Goal: Task Accomplishment & Management: Use online tool/utility

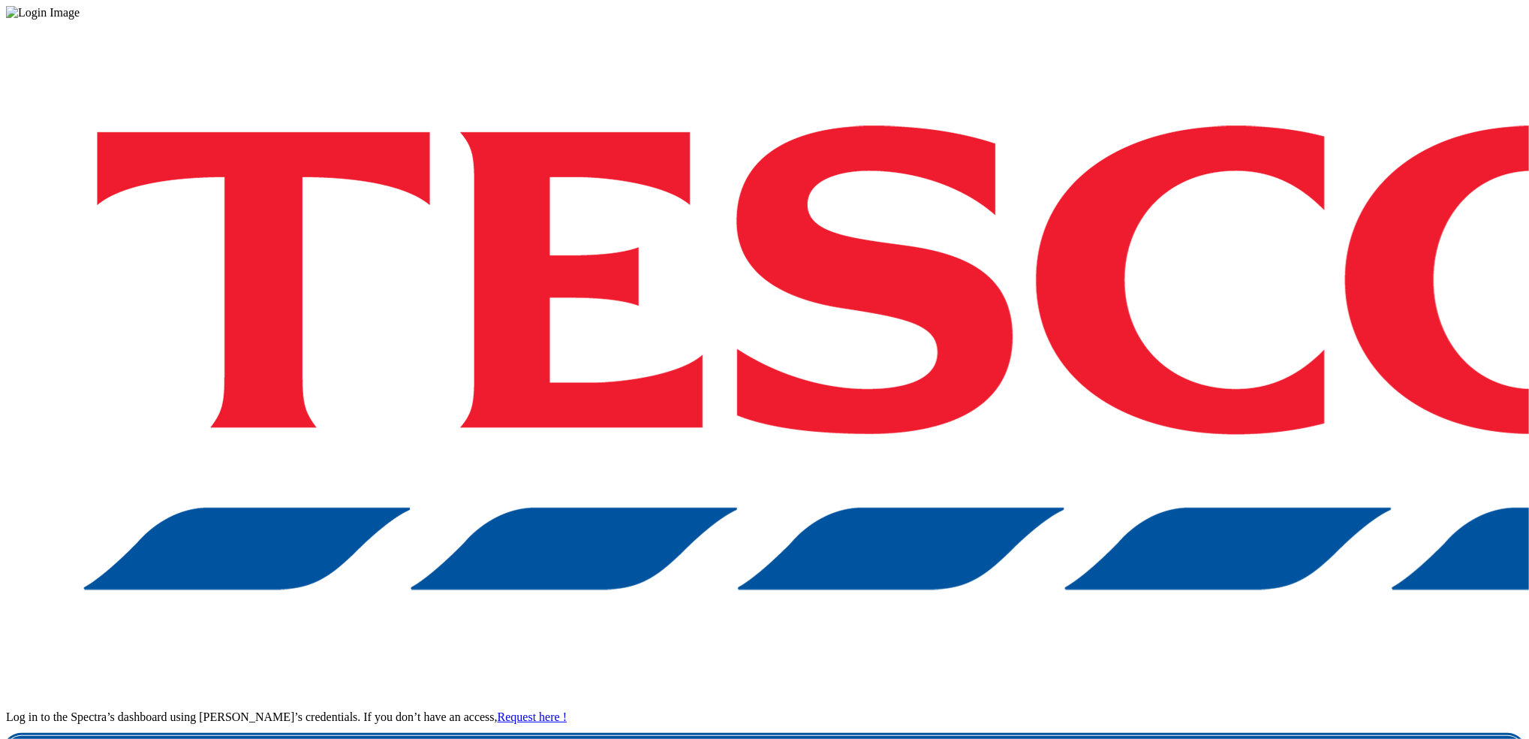
click at [1194, 736] on link "Login" at bounding box center [764, 751] width 1517 height 30
click at [1100, 736] on link "Login" at bounding box center [764, 751] width 1517 height 30
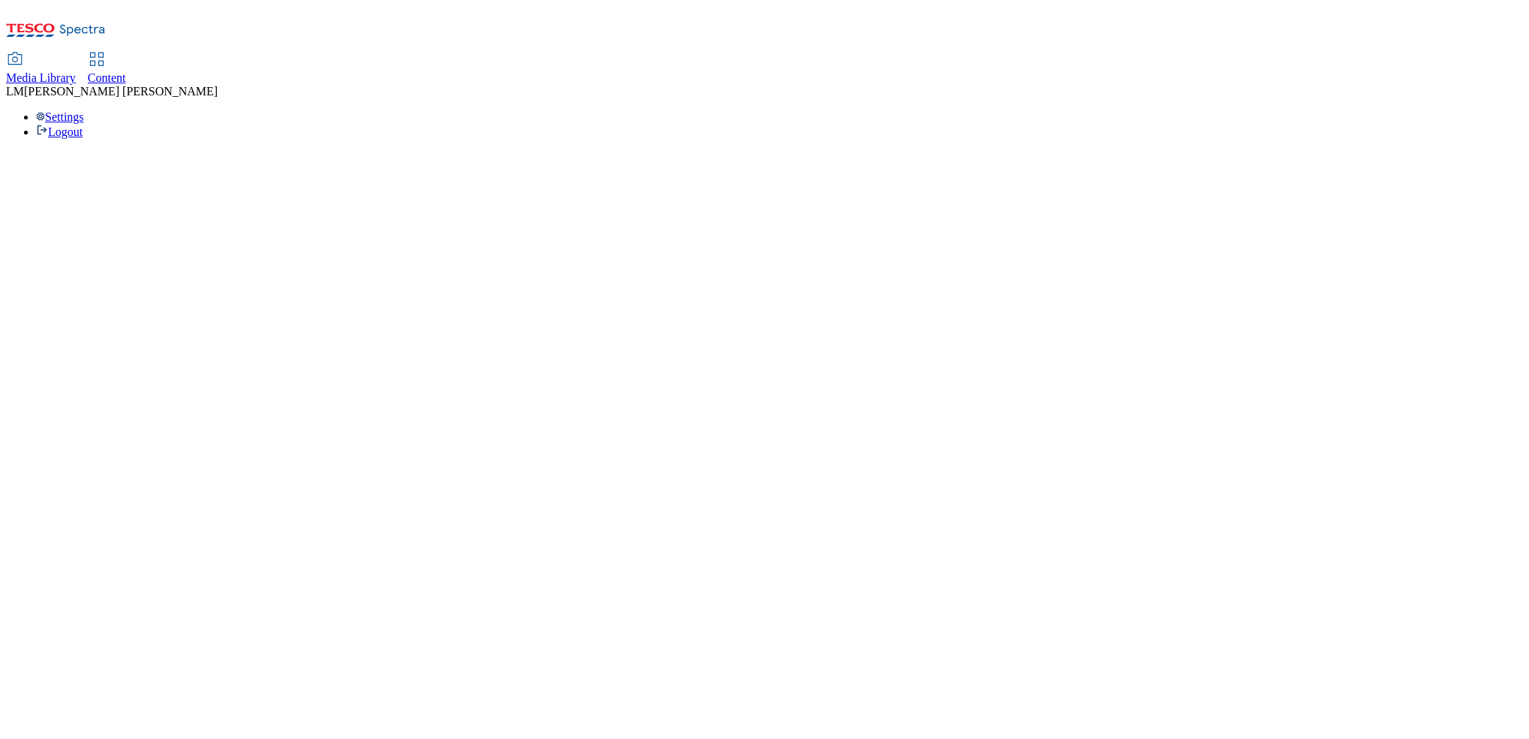
select select "ghs-uk"
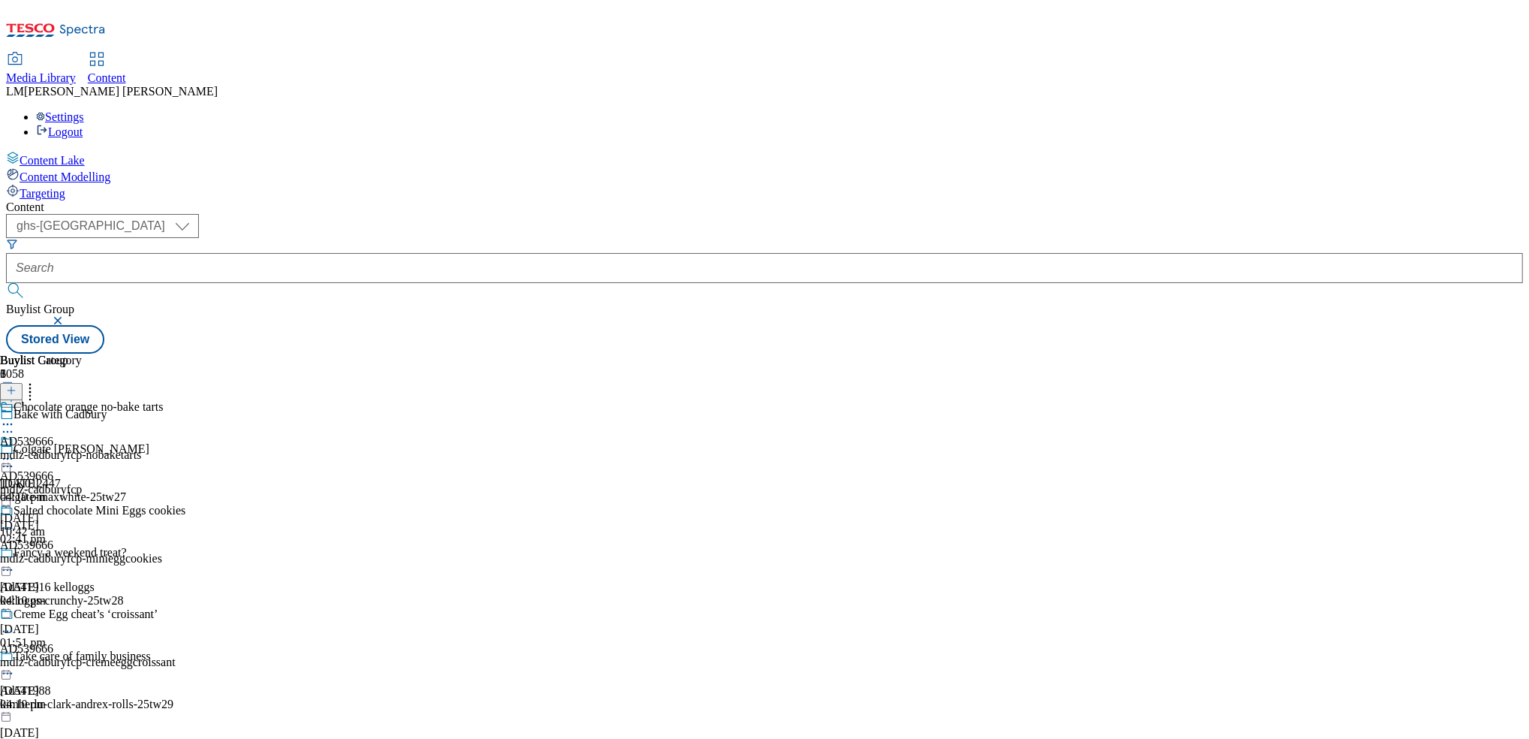
click at [82, 477] on div "AD539666 mdlz-cadburyfcp 18 Feb 2025 10:42 am" at bounding box center [41, 487] width 82 height 104
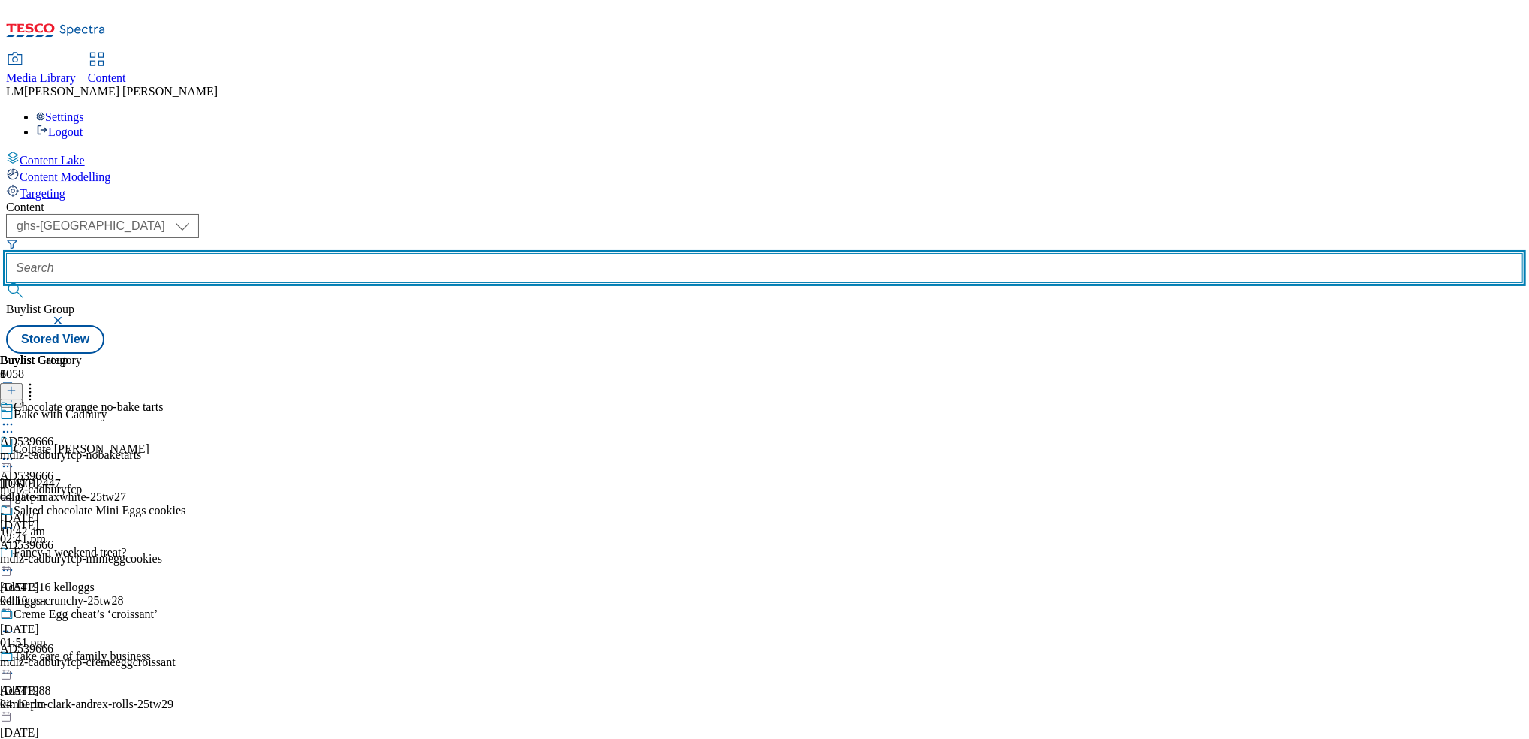
click at [337, 253] on input "text" at bounding box center [764, 268] width 1517 height 30
paste input "540290"
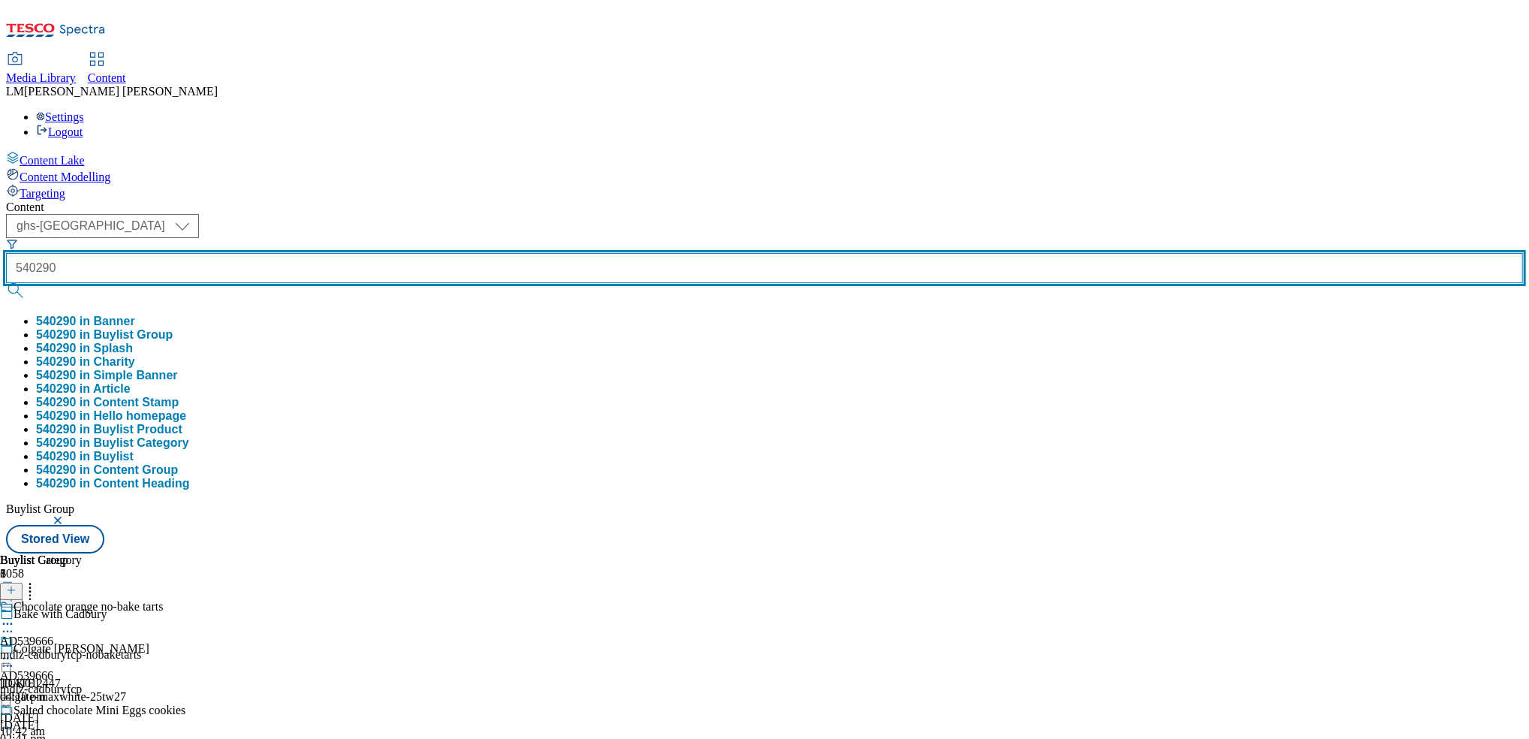
type input "540290"
click at [6, 283] on button "submit" at bounding box center [16, 290] width 21 height 15
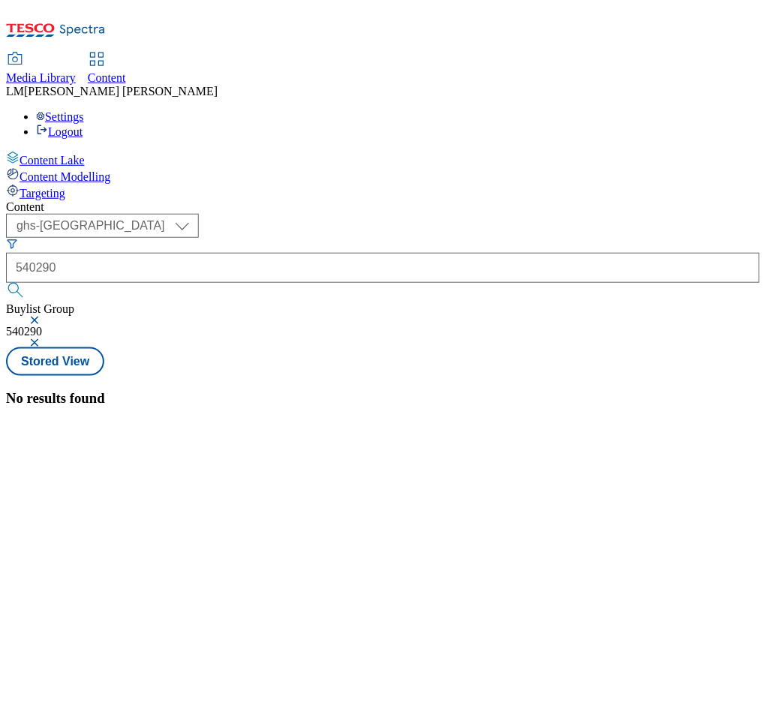
click at [437, 390] on div "No results found" at bounding box center [383, 398] width 754 height 17
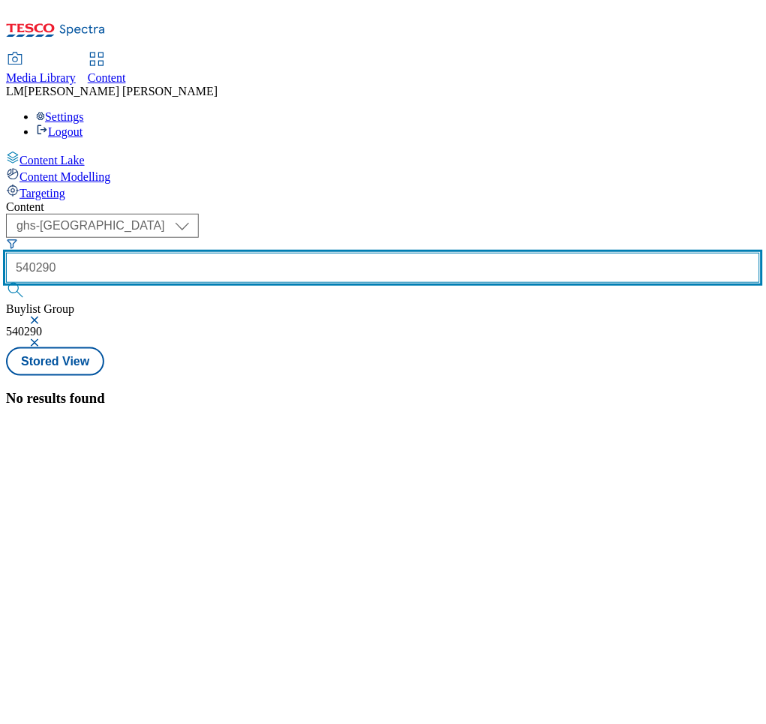
click at [346, 253] on input "540290" at bounding box center [383, 268] width 754 height 30
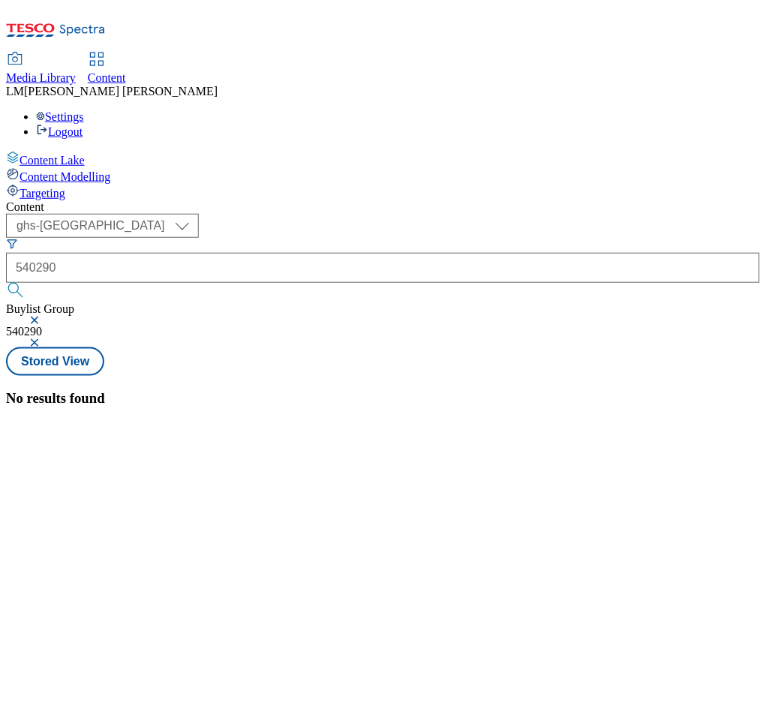
click at [44, 316] on button "button" at bounding box center [36, 320] width 15 height 9
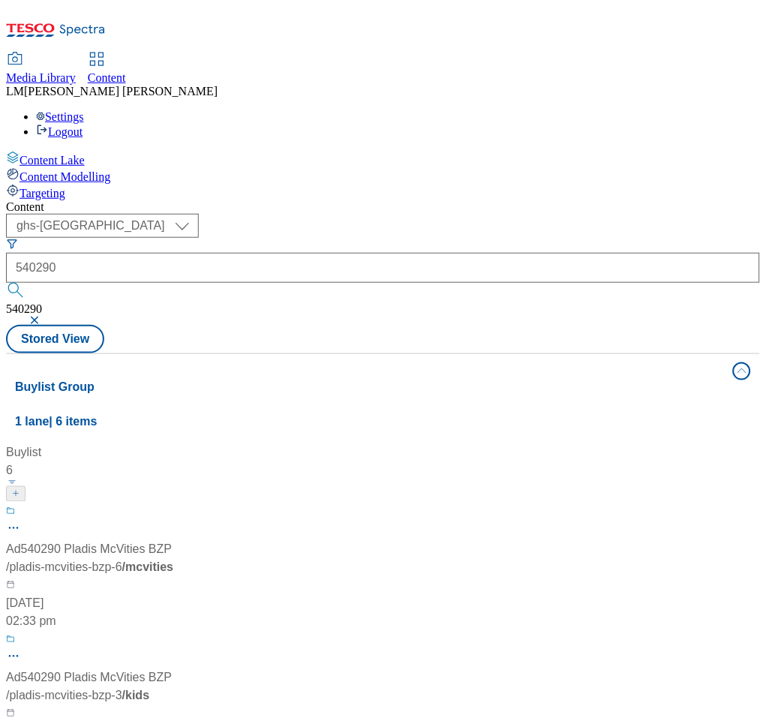
click at [570, 200] on div "Content ( optional ) ghs-roi ghs-uk ghs-uk 540290 540290 Stored View Buylist Gr…" at bounding box center [383, 604] width 754 height 808
click at [194, 559] on div "/ pladis-mcvities-bzp-6 / mcvities" at bounding box center [100, 568] width 188 height 18
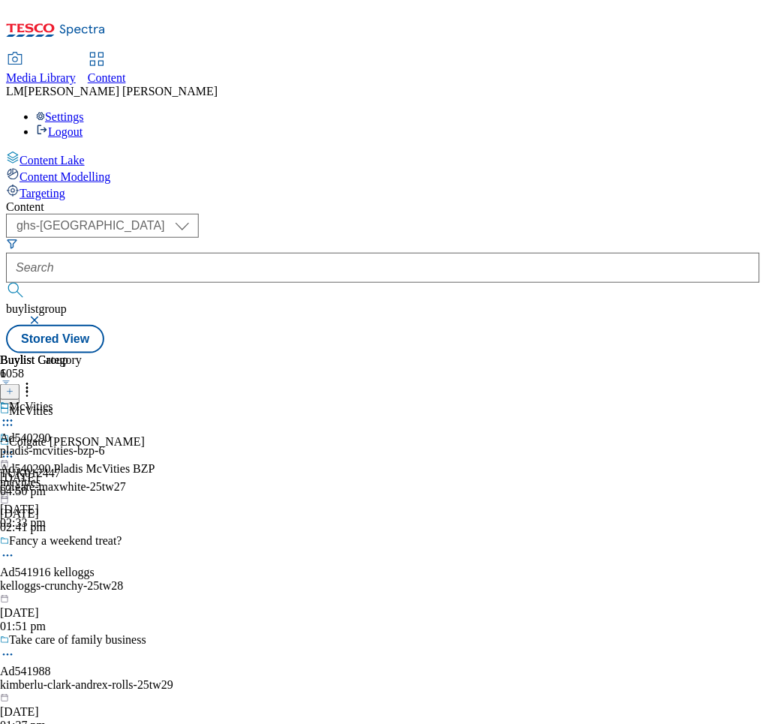
click at [155, 477] on div "mcvities" at bounding box center [77, 484] width 155 height 14
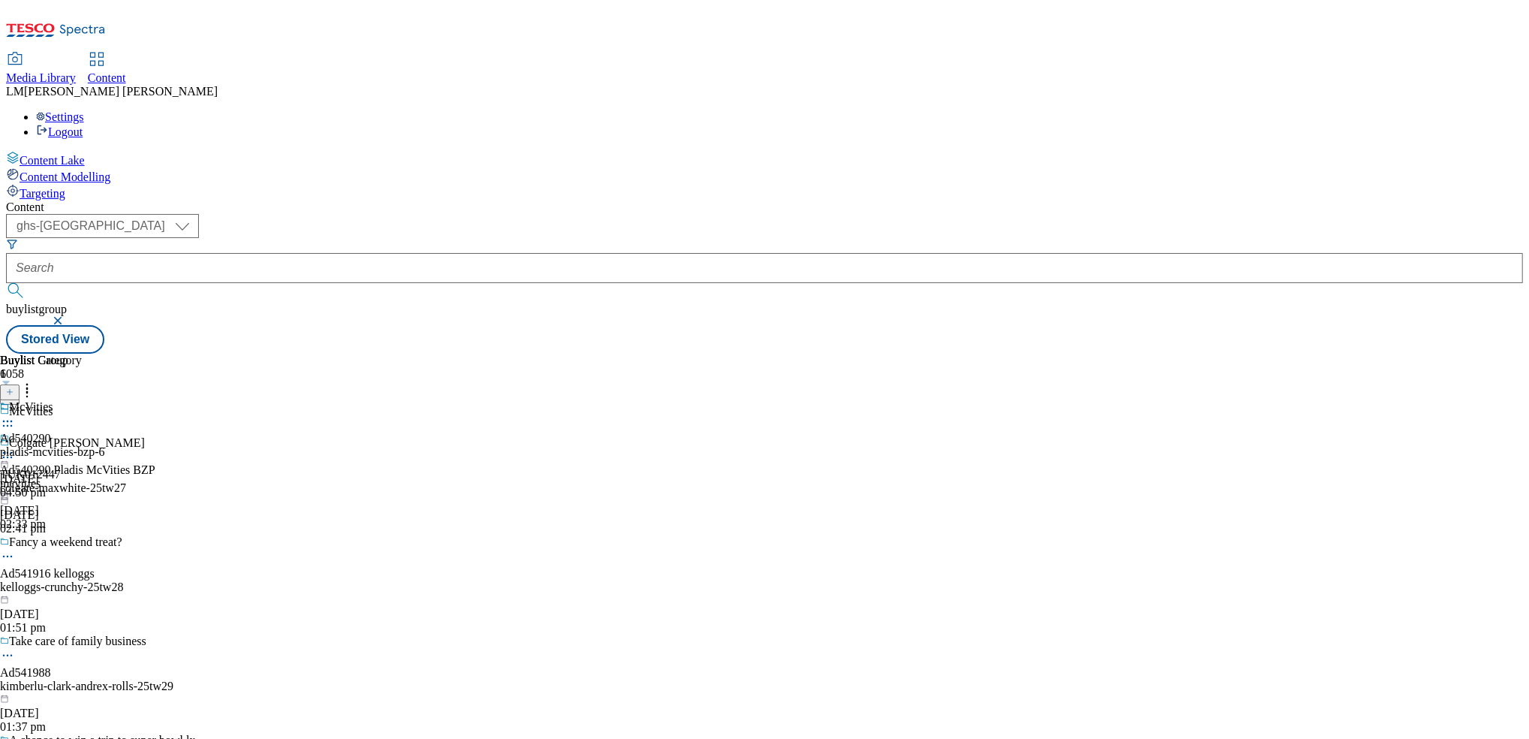
click at [15, 445] on icon at bounding box center [7, 452] width 15 height 15
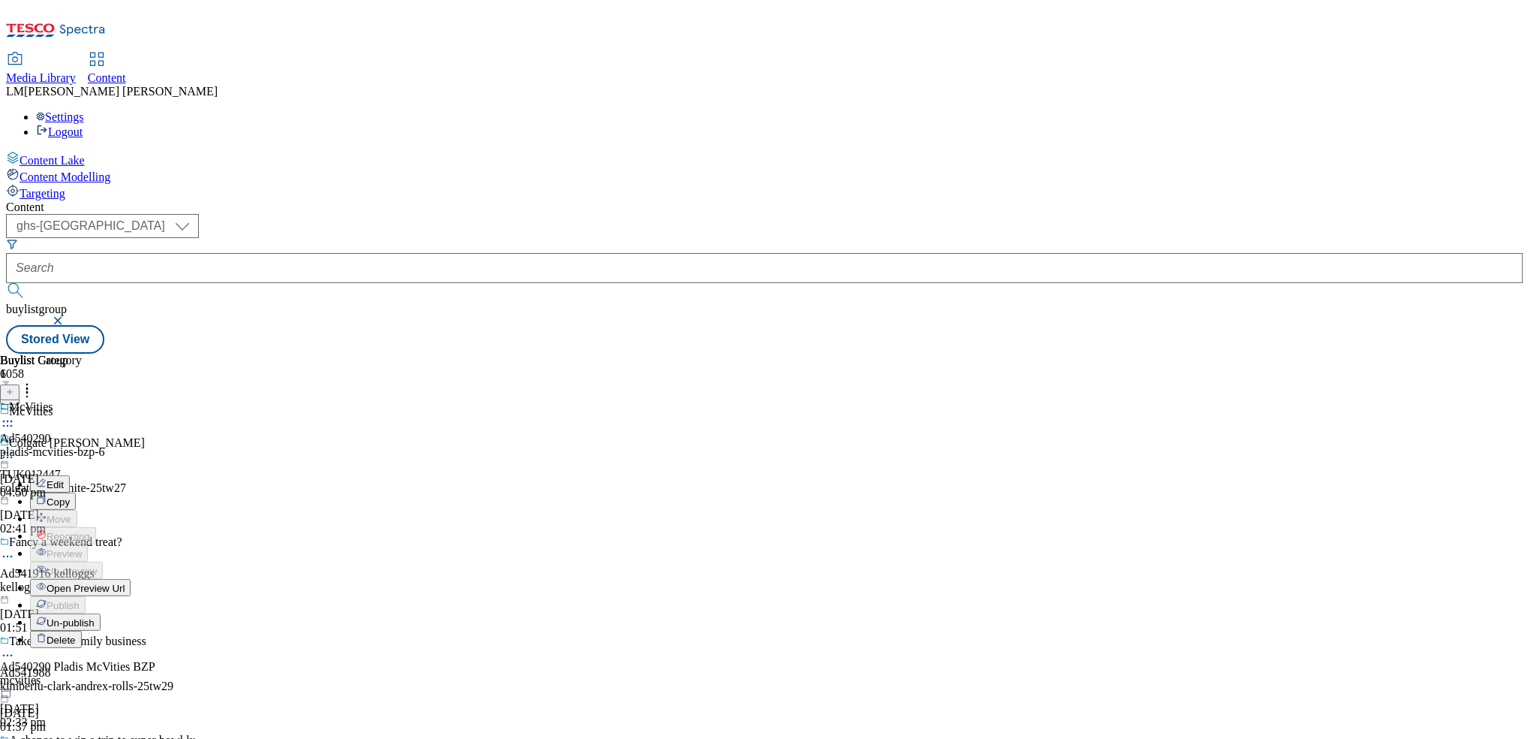
click at [101, 613] on button "Un-publish" at bounding box center [65, 621] width 71 height 17
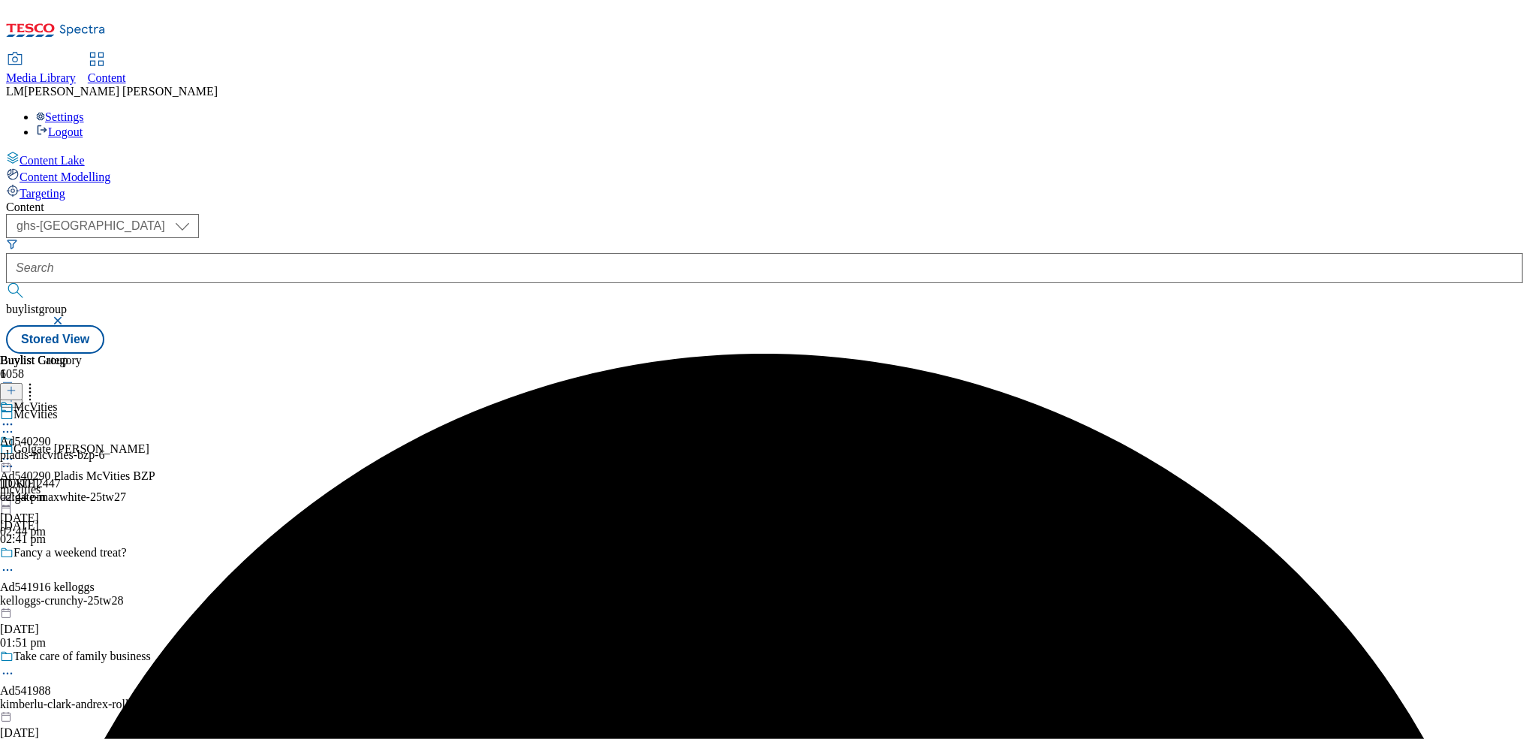
click at [15, 451] on icon at bounding box center [7, 458] width 15 height 15
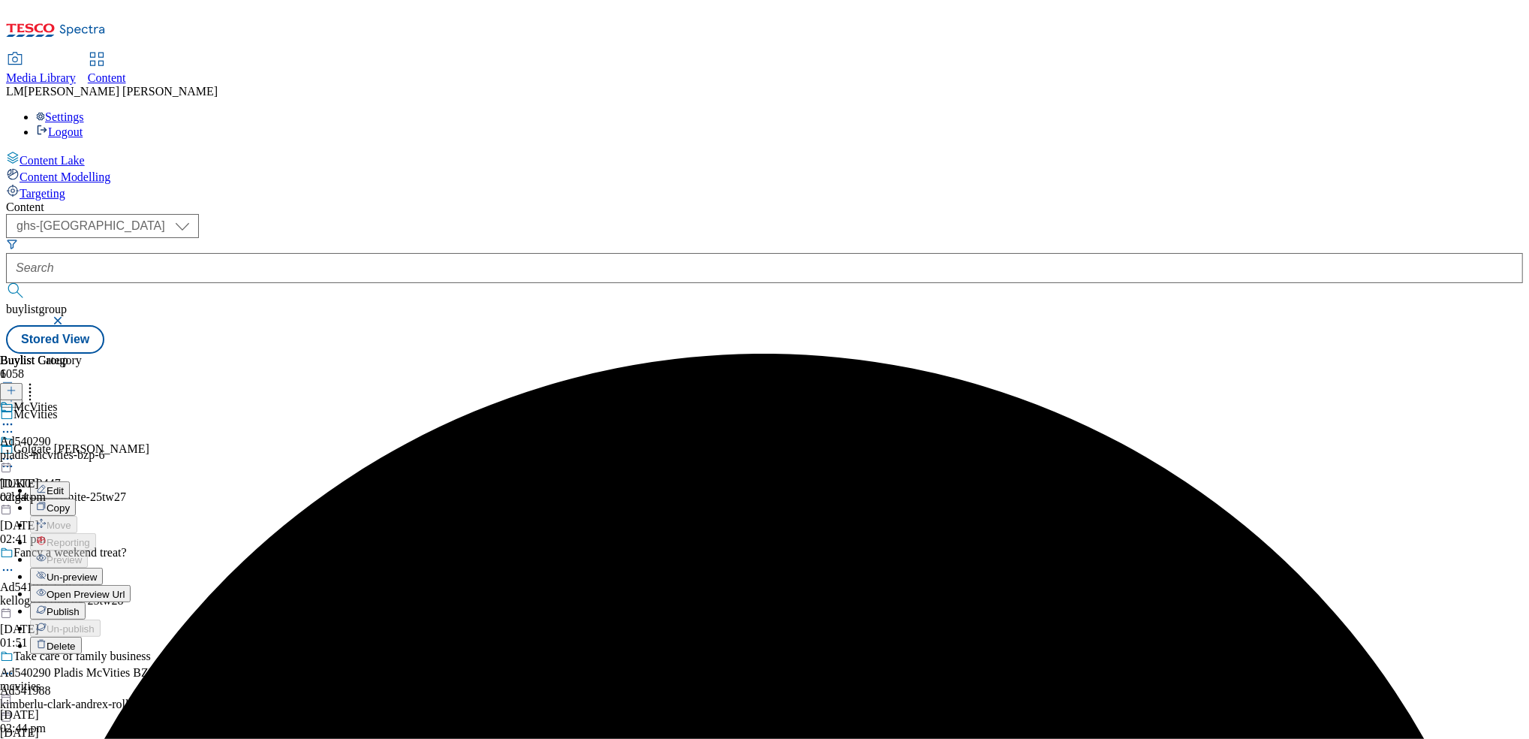
click at [103, 567] on button "Un-preview" at bounding box center [66, 575] width 73 height 17
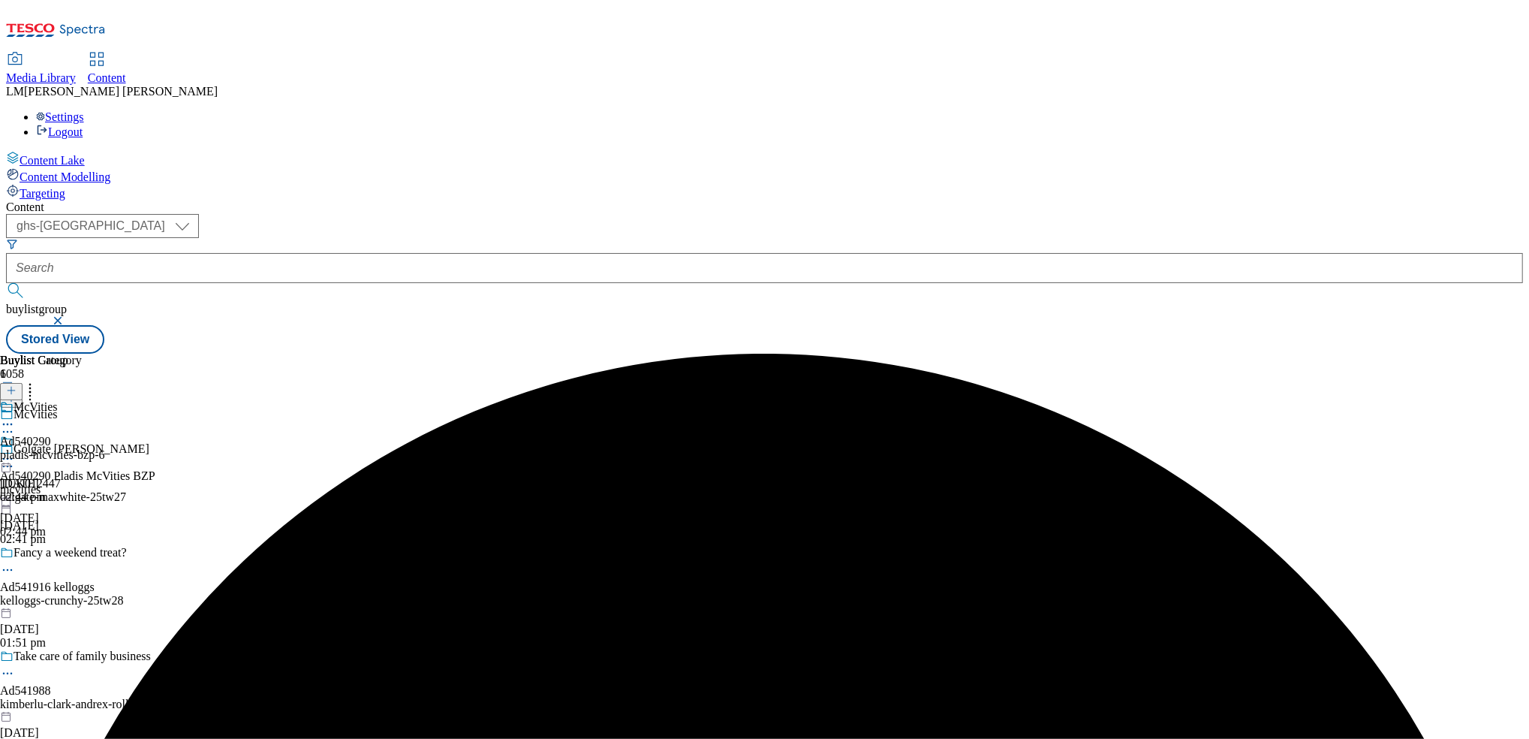
click at [105, 448] on div "pladis-mcvities-bzp-6" at bounding box center [52, 455] width 105 height 14
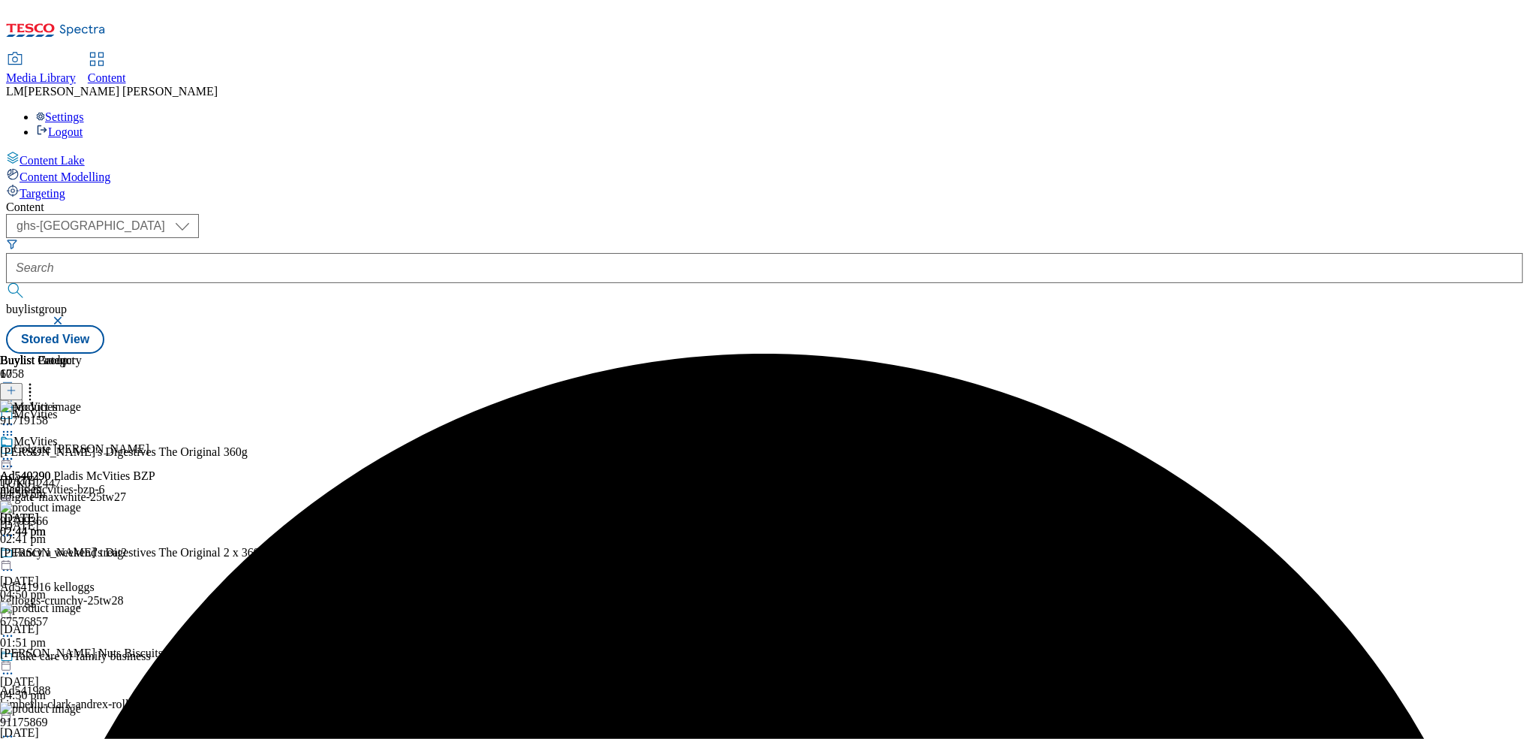
click at [266, 354] on header "Buylist Product 17" at bounding box center [133, 377] width 266 height 47
click at [17, 385] on icon at bounding box center [11, 390] width 11 height 11
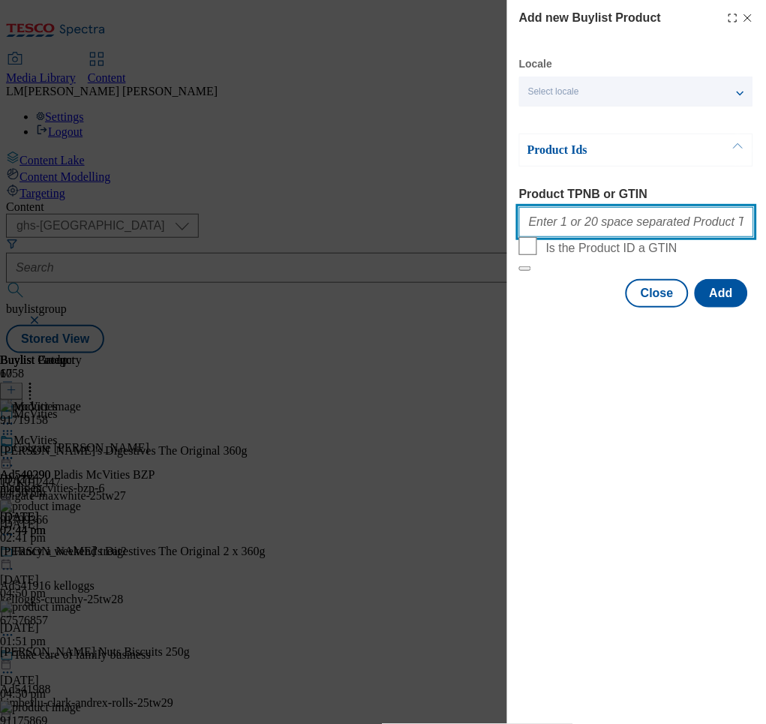
click at [591, 233] on input "Product TPNB or GTIN" at bounding box center [636, 222] width 235 height 30
paste input "96719830"
click at [633, 230] on input "96719830" at bounding box center [636, 222] width 235 height 30
paste input "96923772"
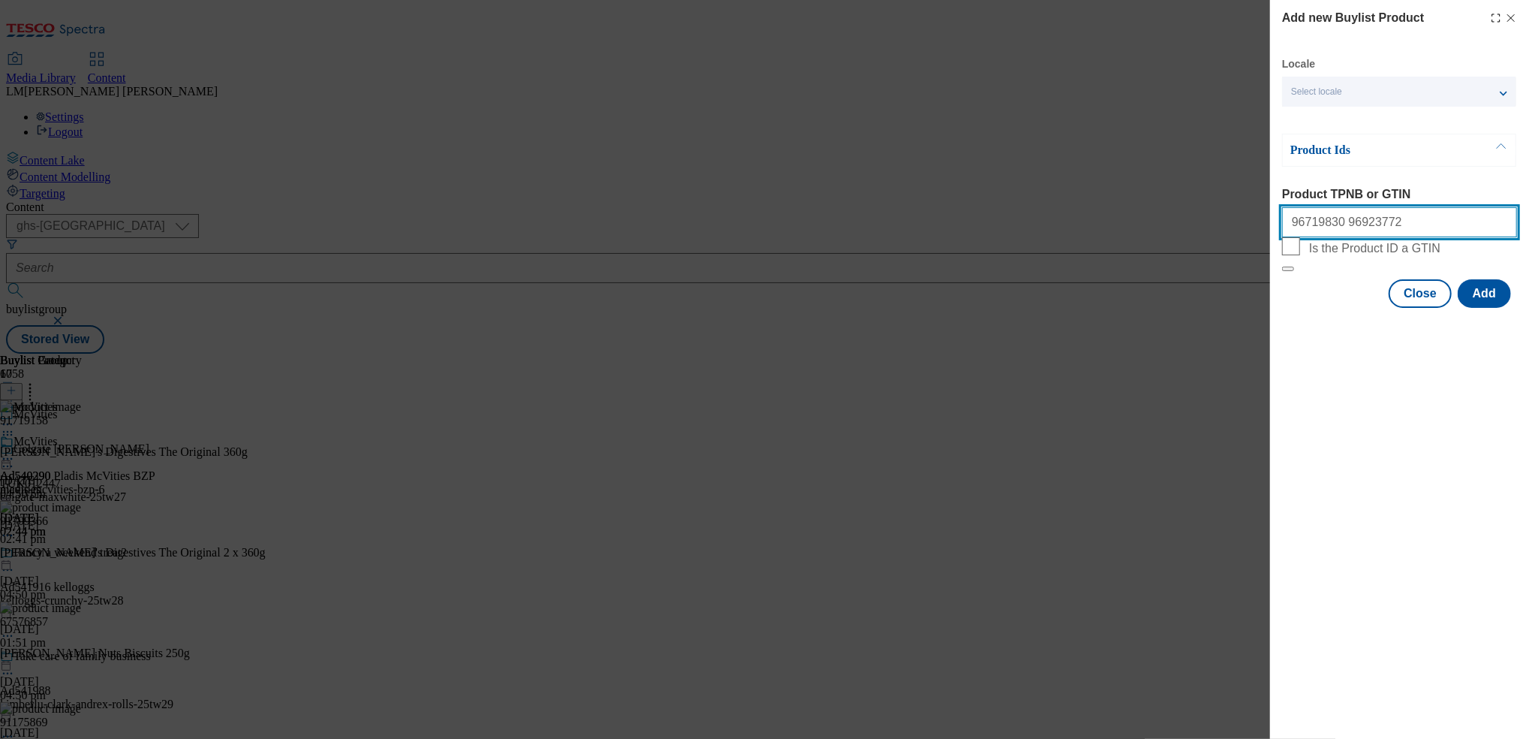
paste input "097068843"
click at [1377, 229] on input "96719830 96923772 097068843" at bounding box center [1399, 222] width 235 height 30
type input "96719830 96923772 97068843"
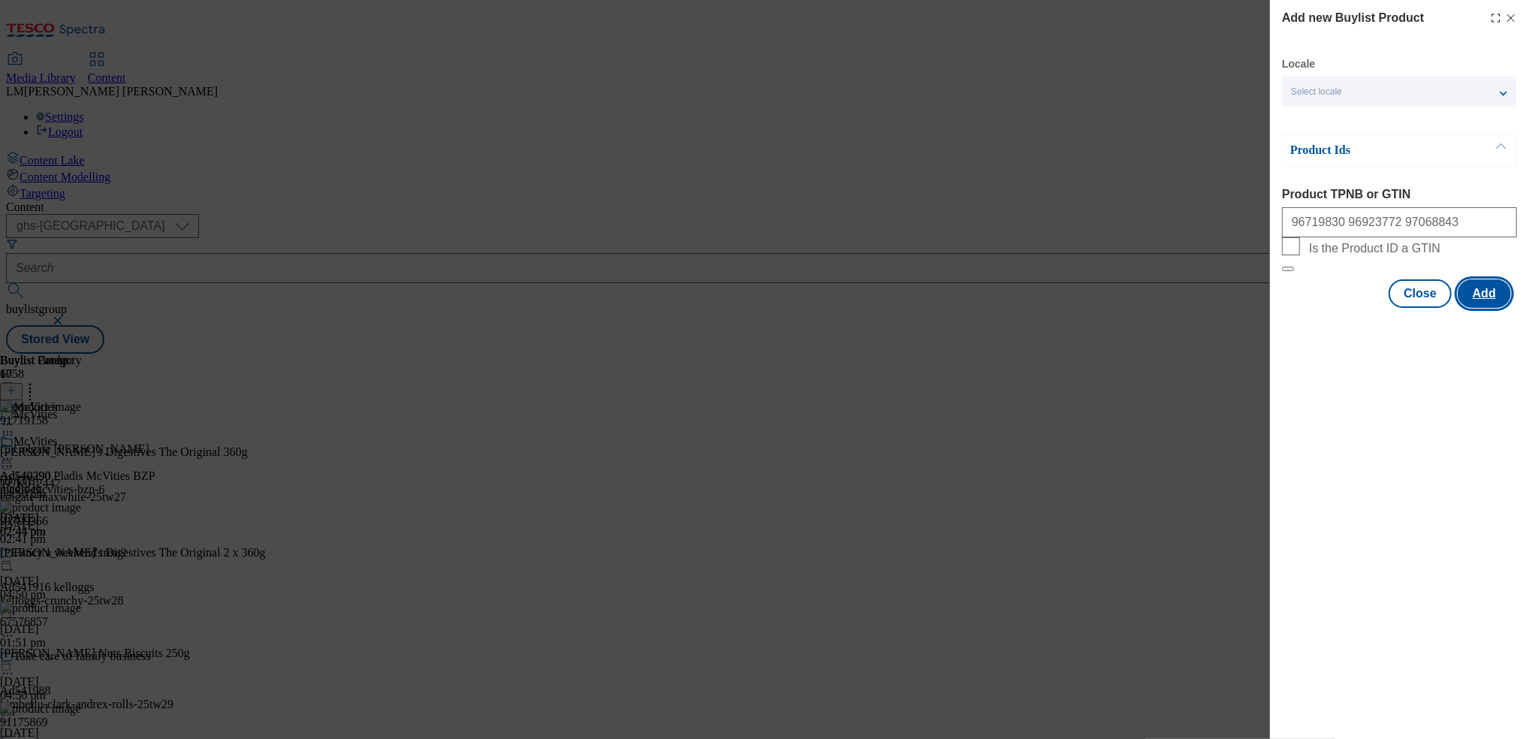
click at [1487, 308] on button "Add" at bounding box center [1484, 293] width 53 height 29
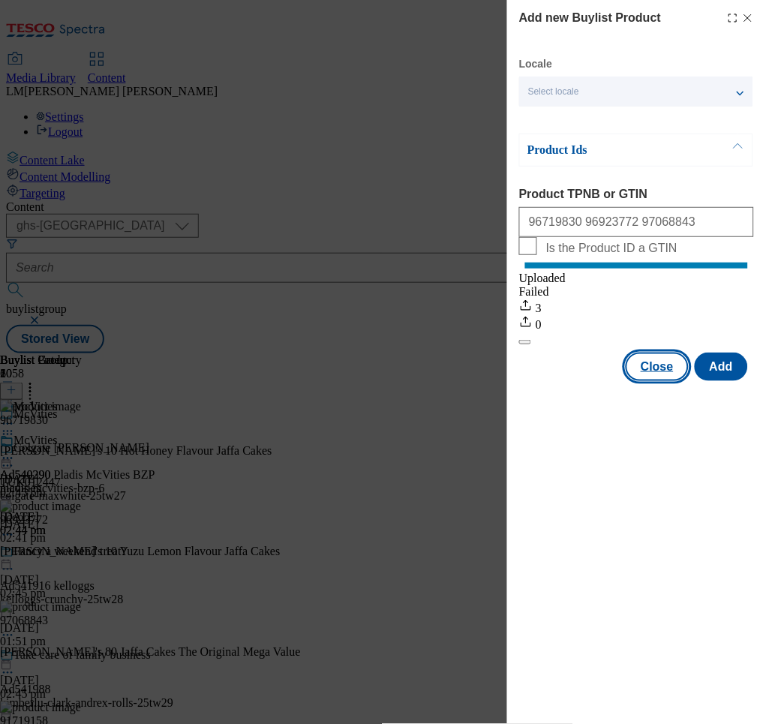
click at [645, 380] on button "Close" at bounding box center [657, 367] width 63 height 29
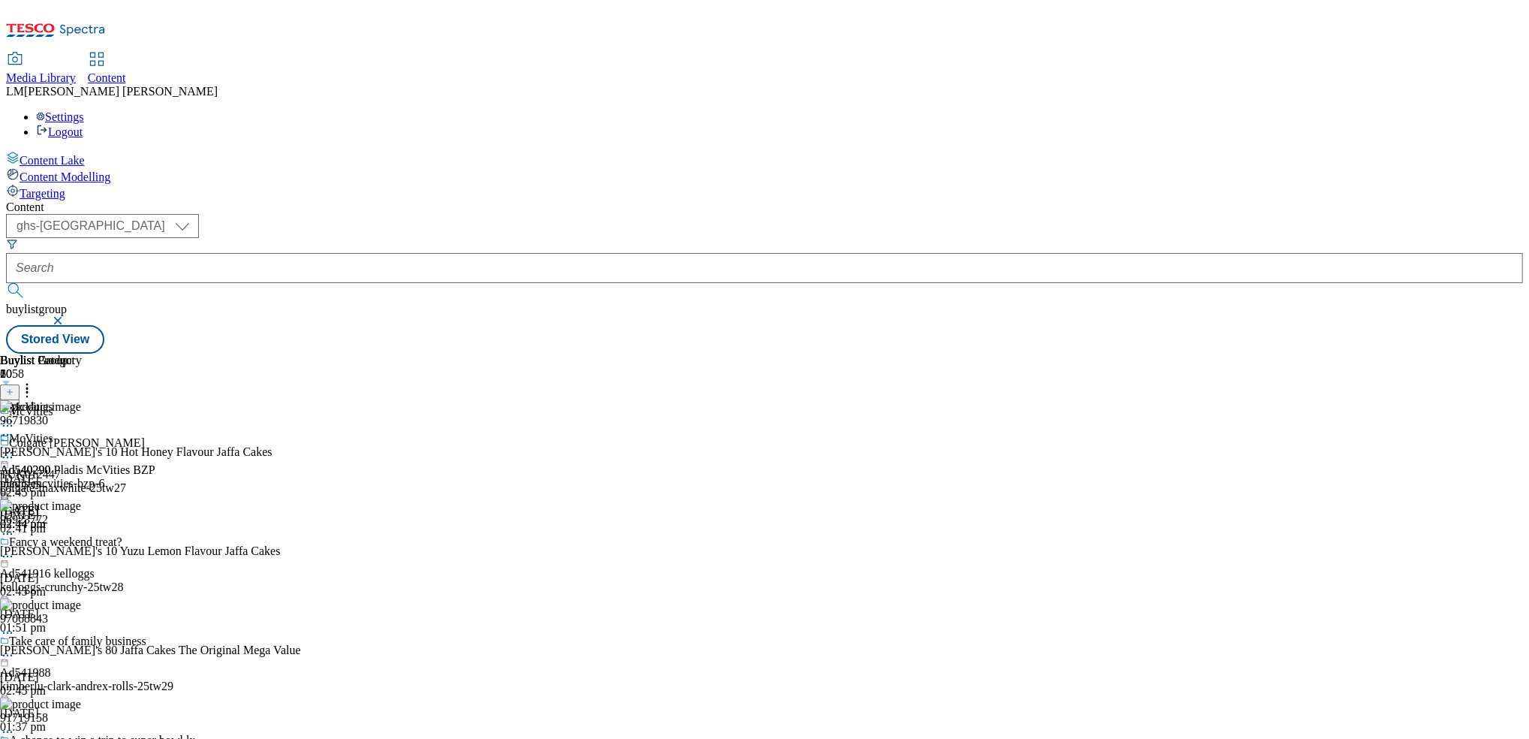
click at [35, 381] on icon at bounding box center [27, 388] width 15 height 15
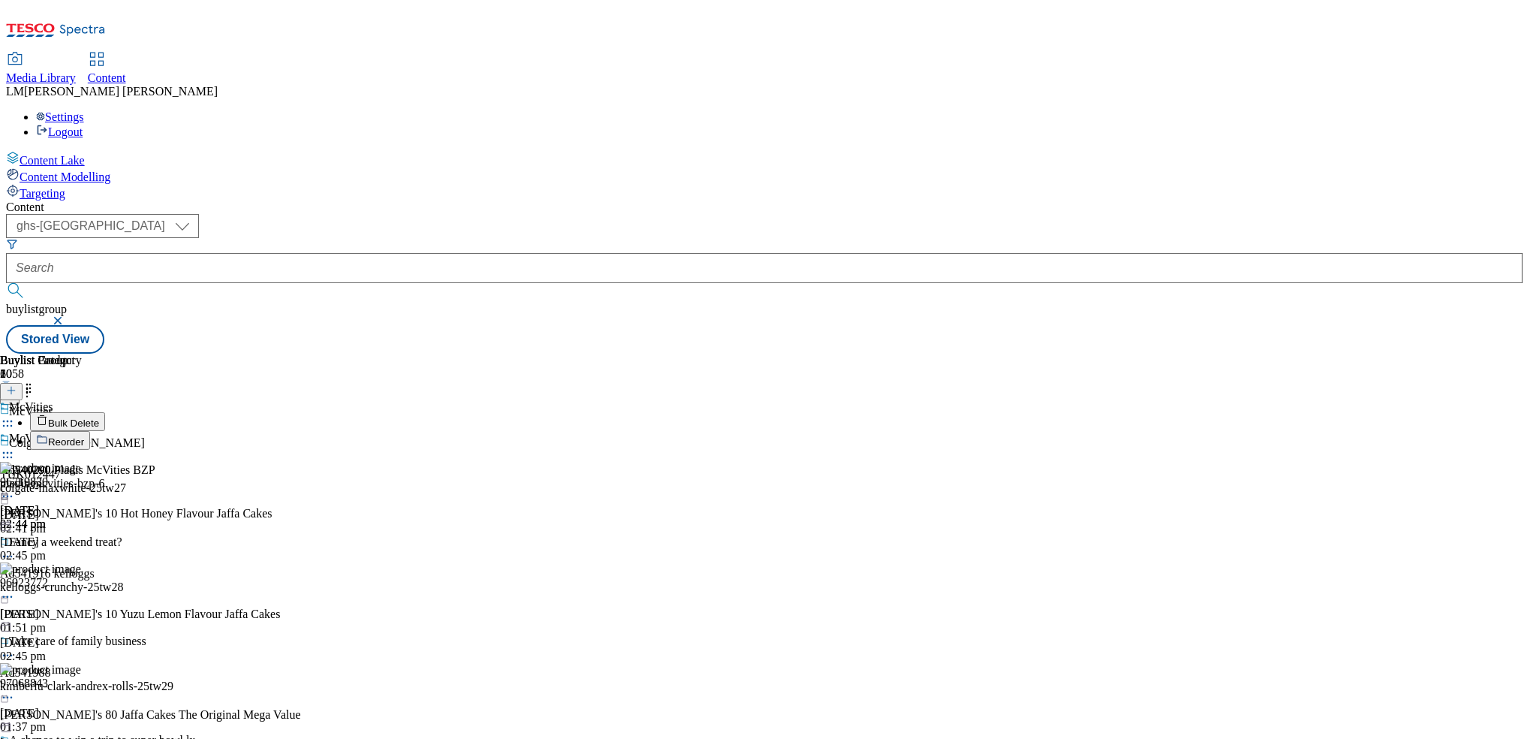
click at [84, 436] on span "Reorder" at bounding box center [66, 441] width 36 height 11
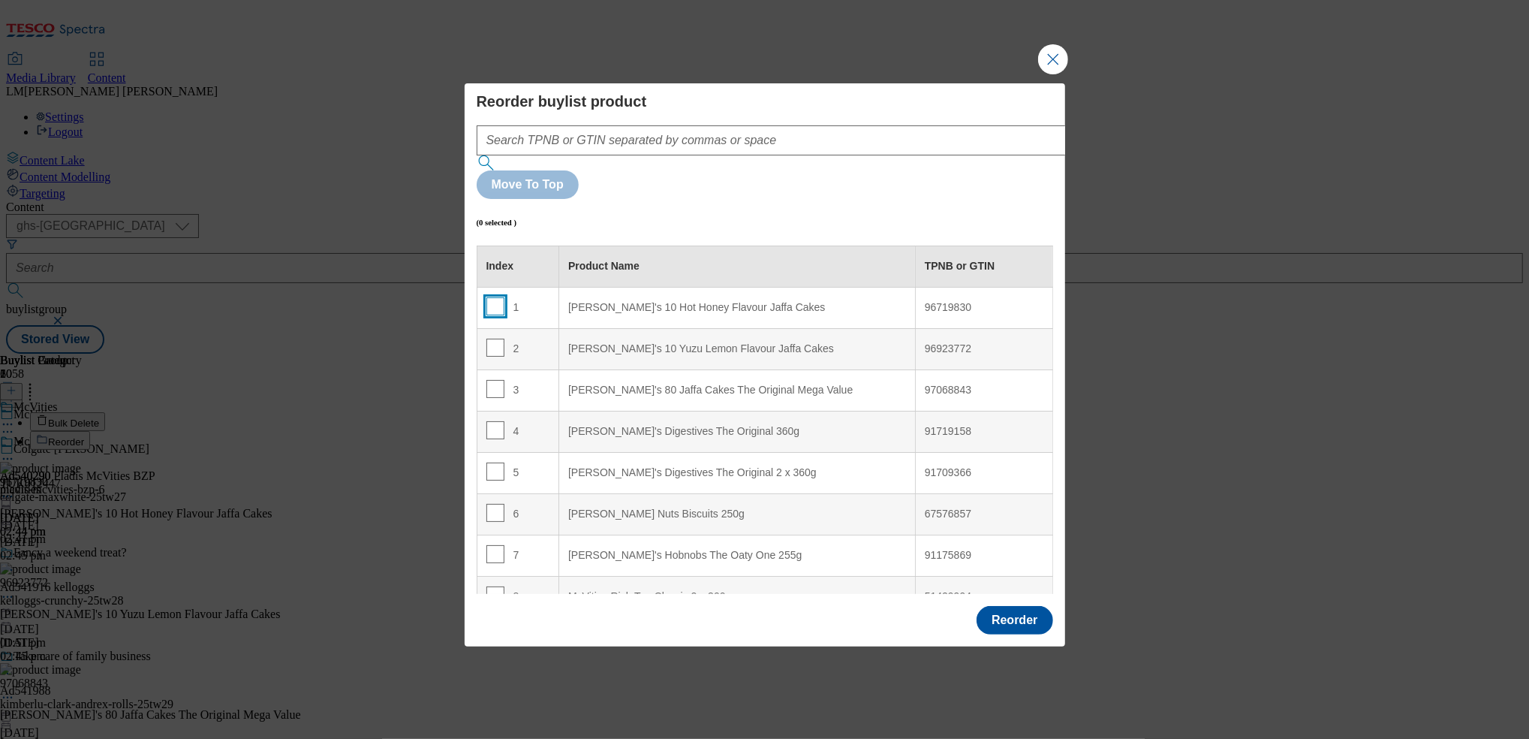
click at [498, 297] on input "Modal" at bounding box center [495, 306] width 18 height 18
checkbox input "true"
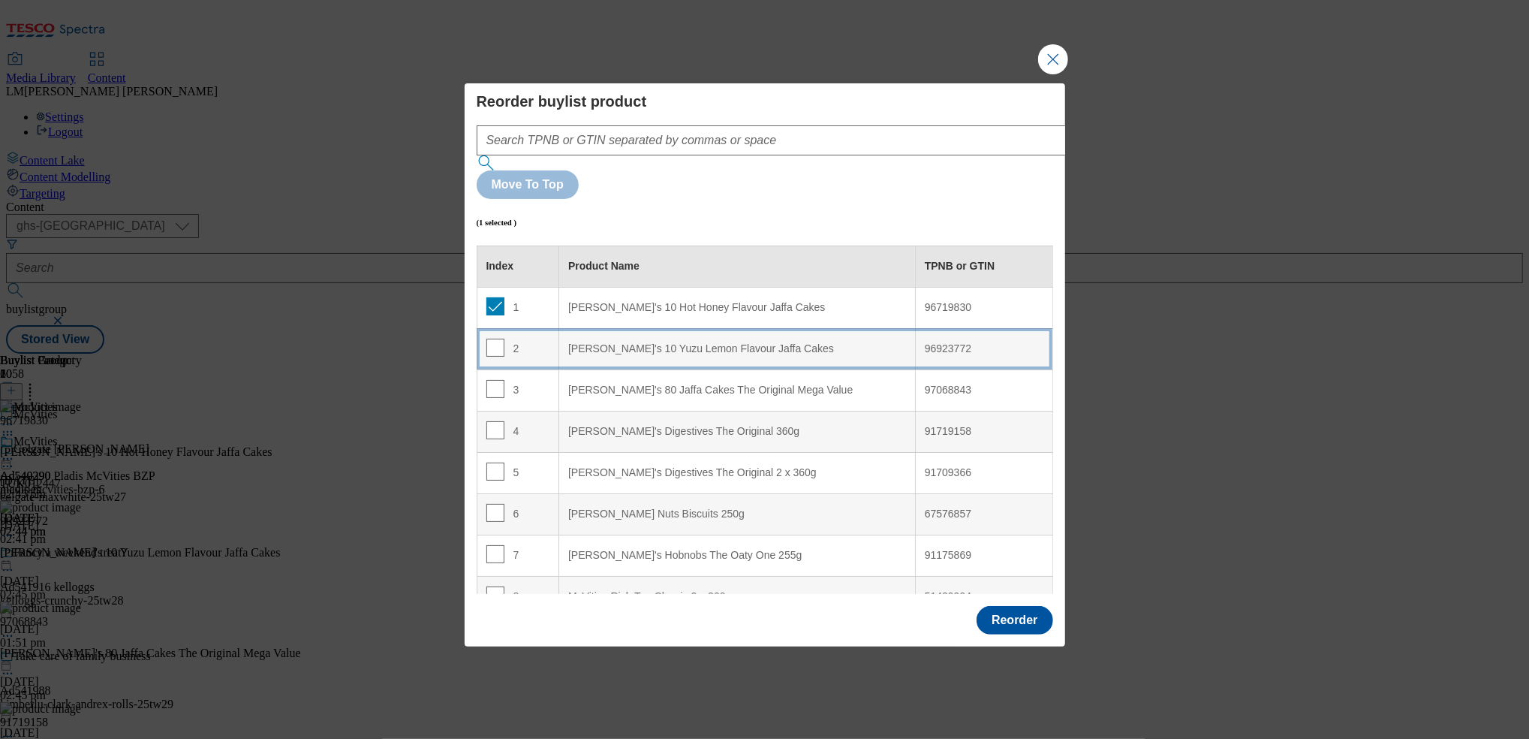
click at [496, 328] on td "2" at bounding box center [518, 348] width 83 height 41
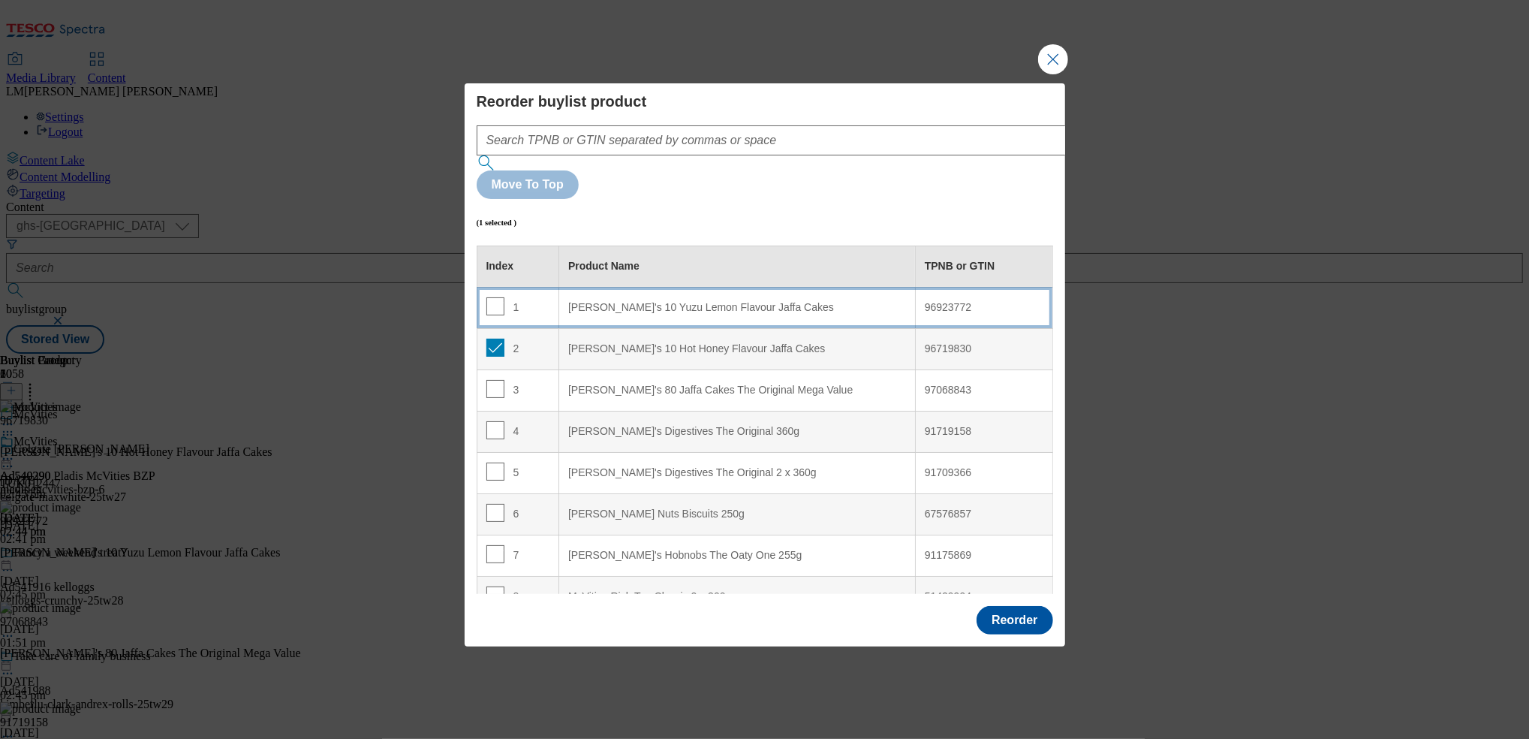
click at [502, 297] on div "1" at bounding box center [518, 308] width 64 height 22
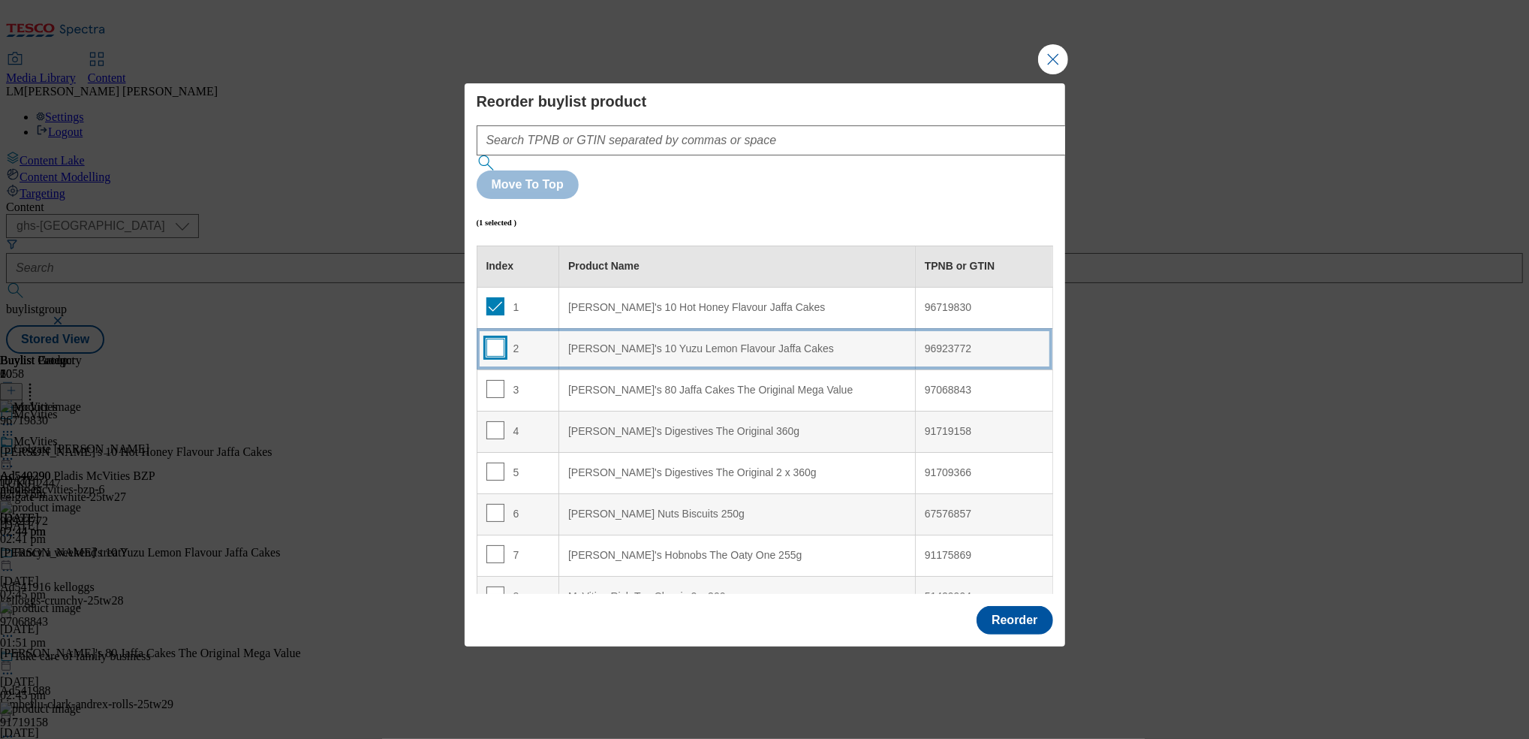
click at [496, 339] on input "Modal" at bounding box center [495, 348] width 18 height 18
checkbox input "true"
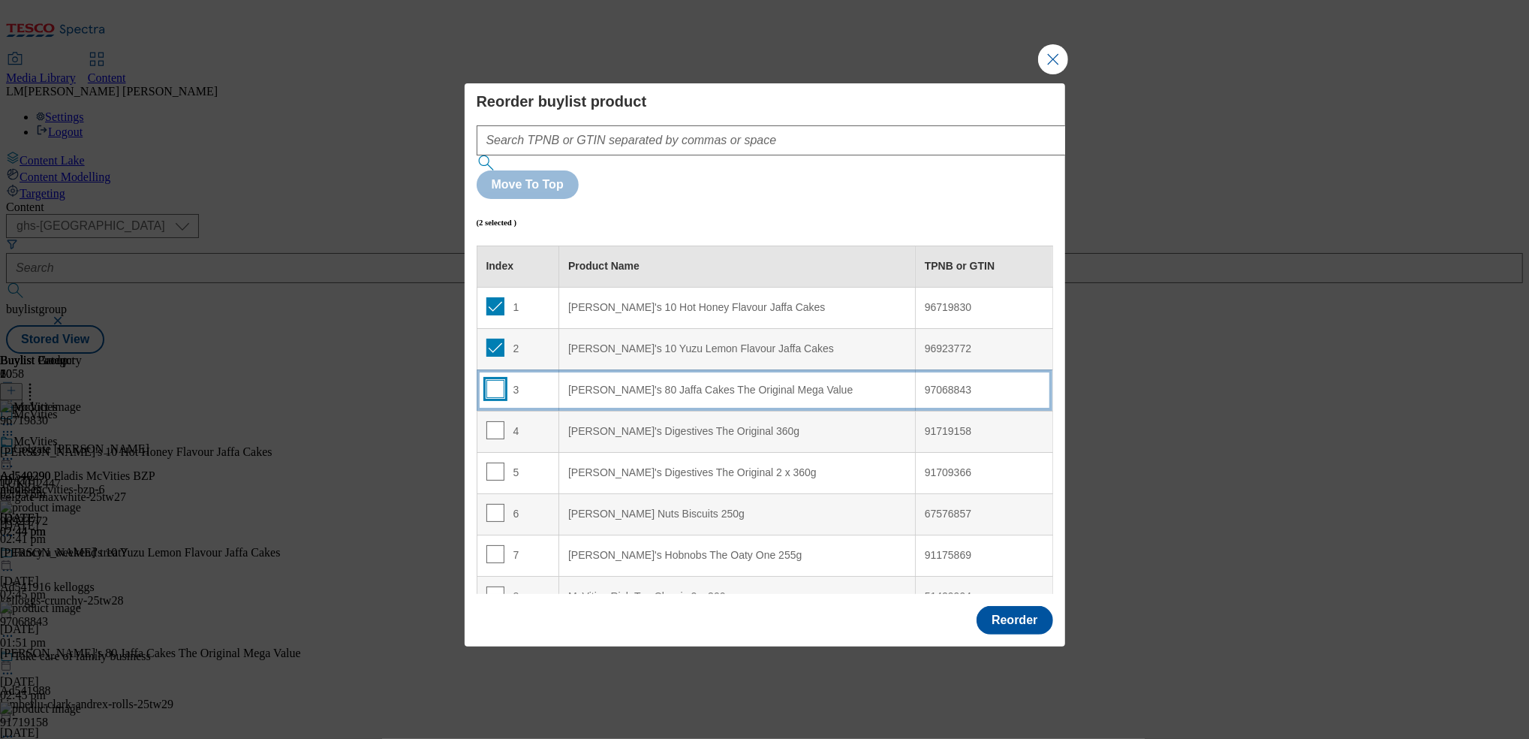
click at [493, 380] on input "Modal" at bounding box center [495, 389] width 18 height 18
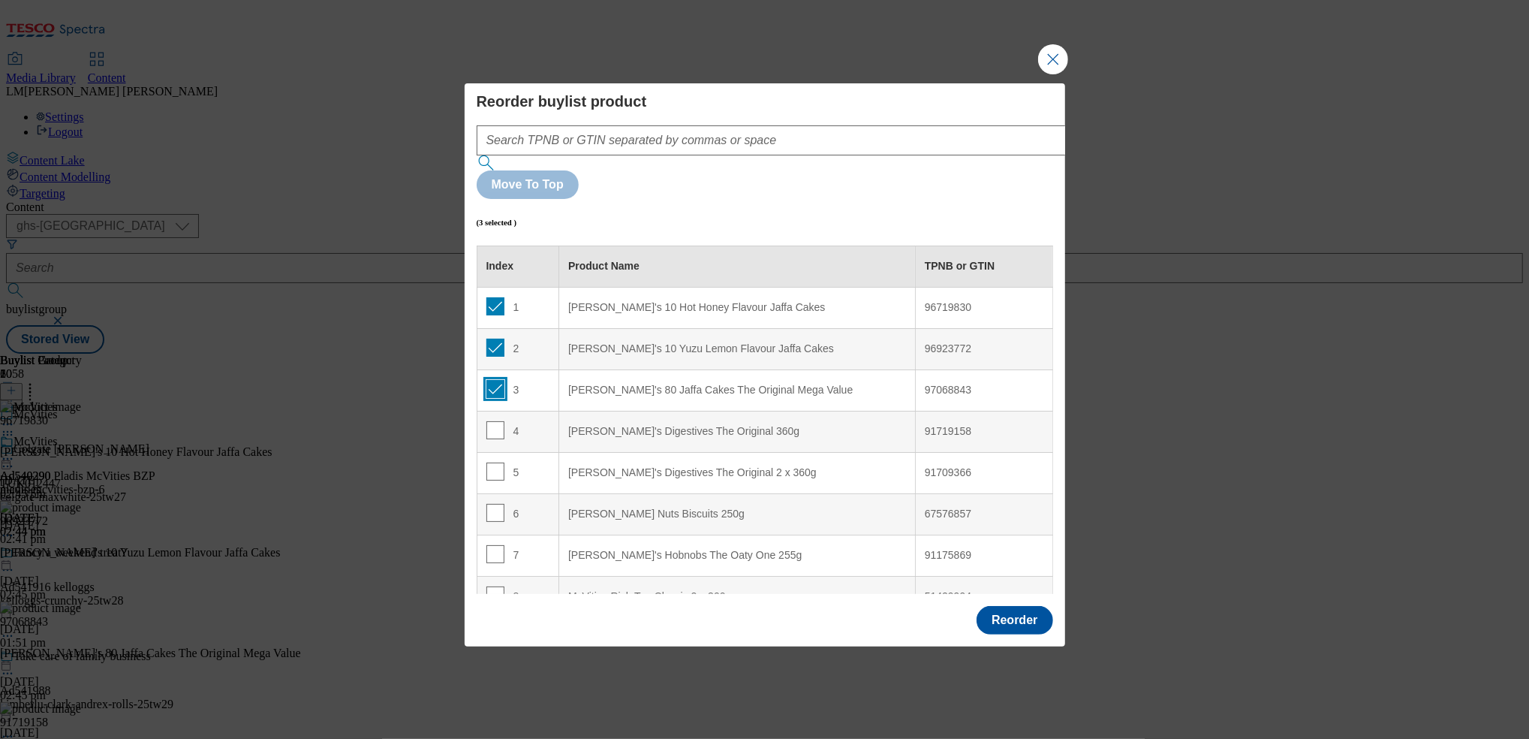
click at [490, 380] on input "Modal" at bounding box center [495, 389] width 18 height 18
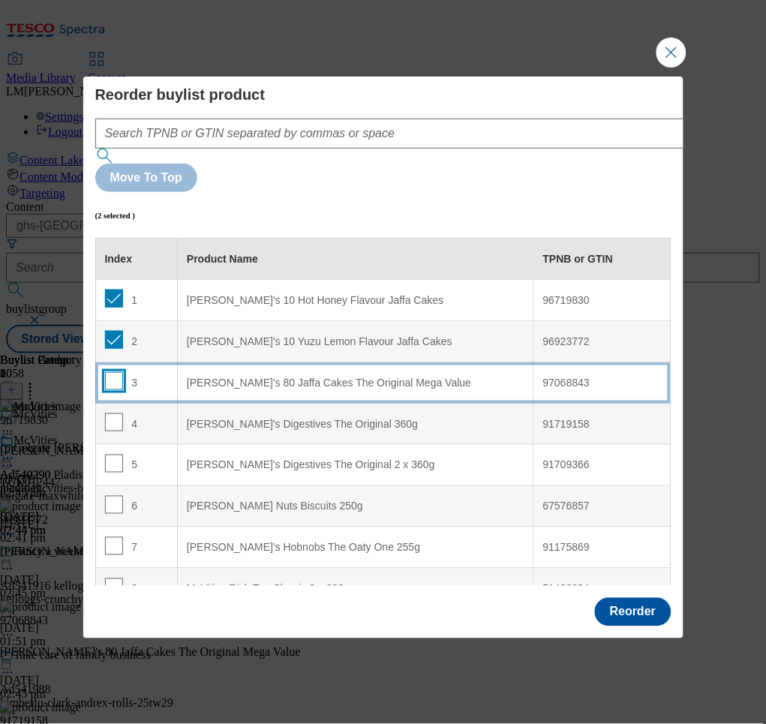
click at [118, 372] on input "Modal" at bounding box center [114, 381] width 18 height 18
checkbox input "true"
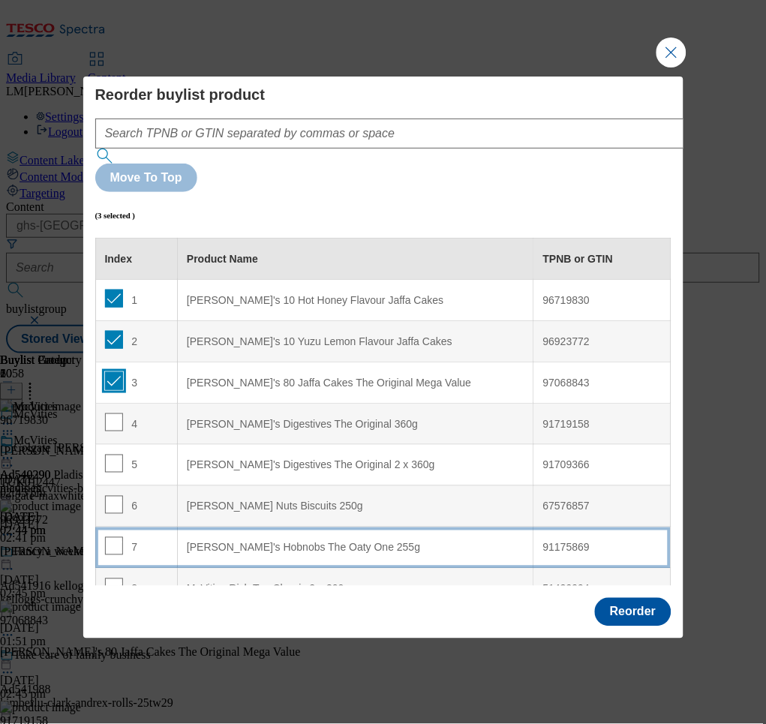
scroll to position [519, 0]
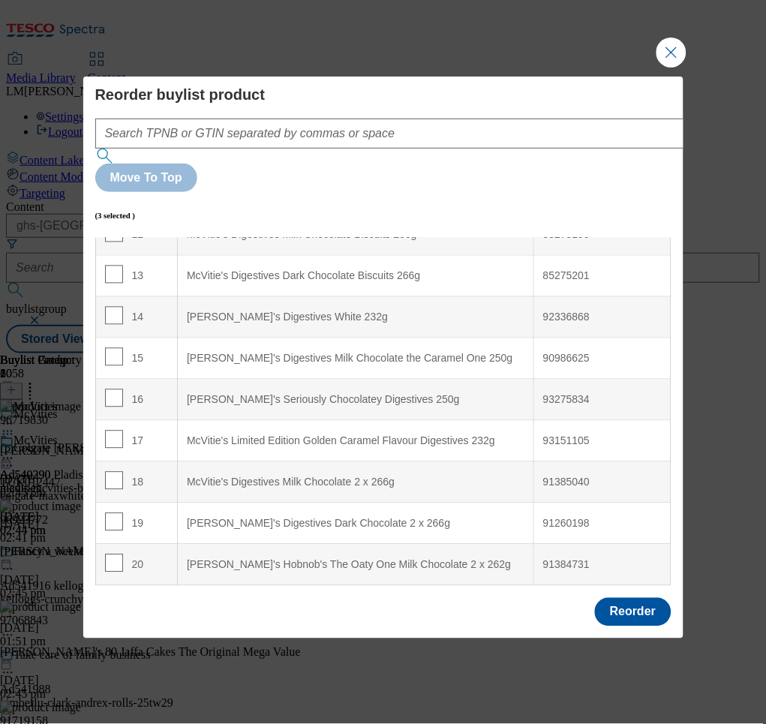
click at [172, 546] on div "Index Product Name TPNB or GTIN 1 McVitie's 10 Hot Honey Flavour Jaffa Cakes 96…" at bounding box center [383, 412] width 576 height 348
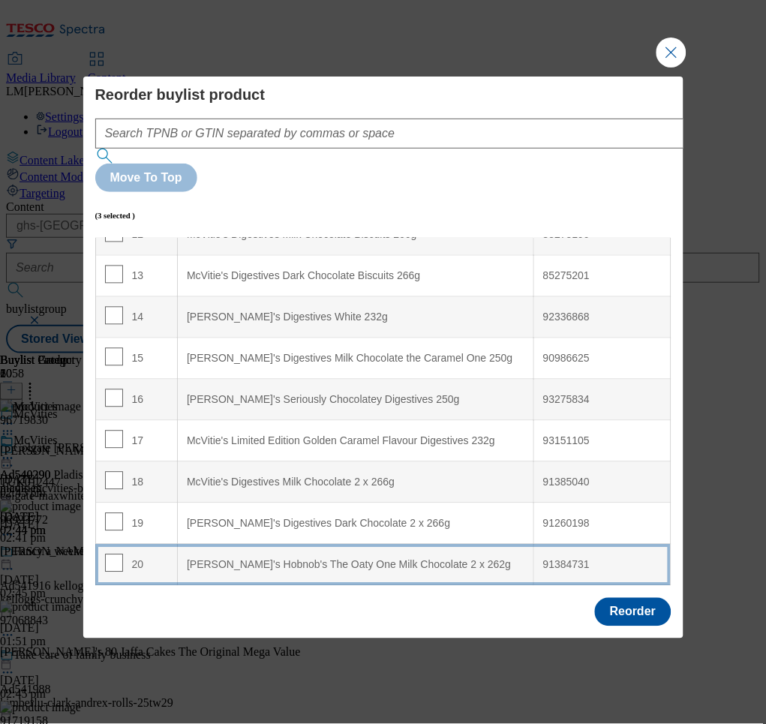
click at [218, 559] on div "McVitie's Hobnob's The Oaty One Milk Chocolate 2 x 262g" at bounding box center [356, 566] width 338 height 14
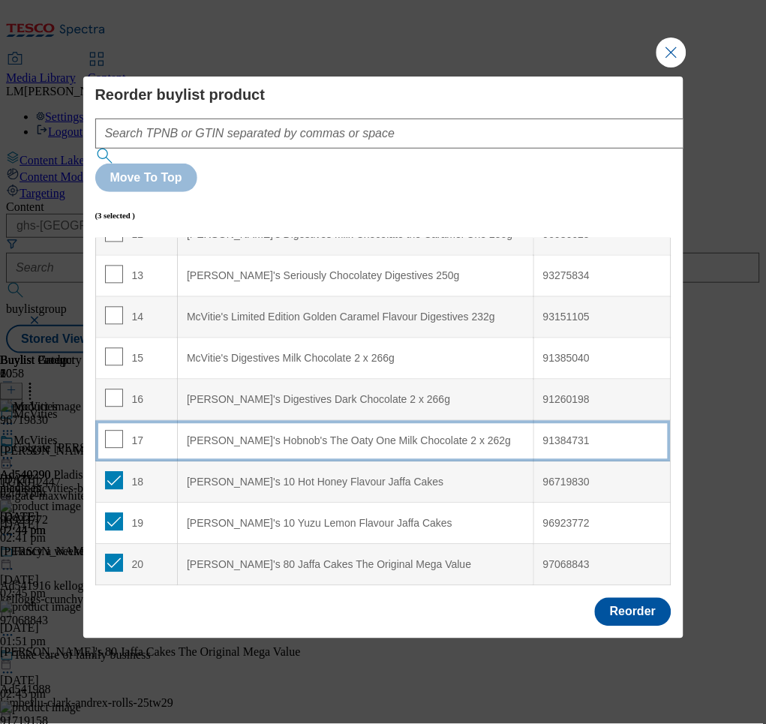
scroll to position [0, 0]
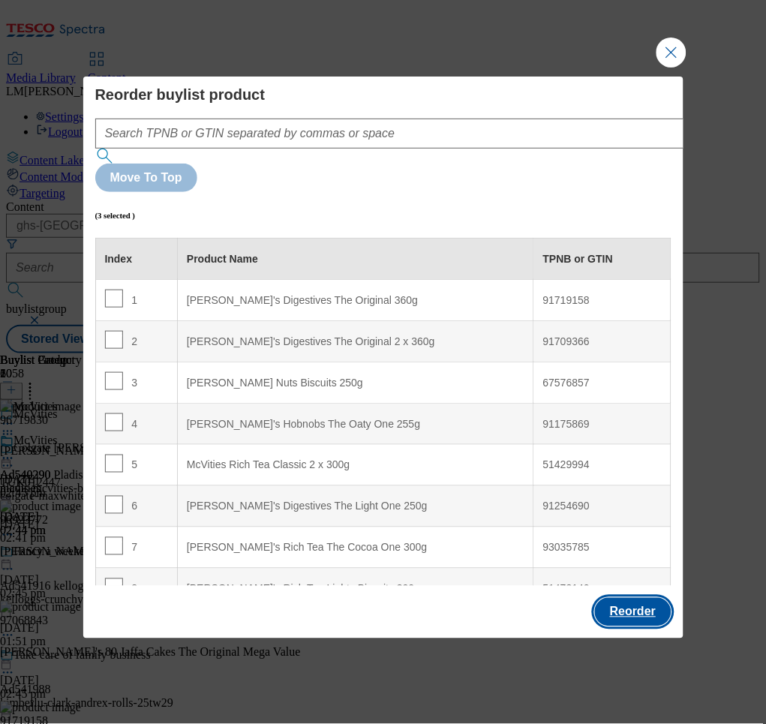
click at [637, 598] on button "Reorder" at bounding box center [633, 612] width 76 height 29
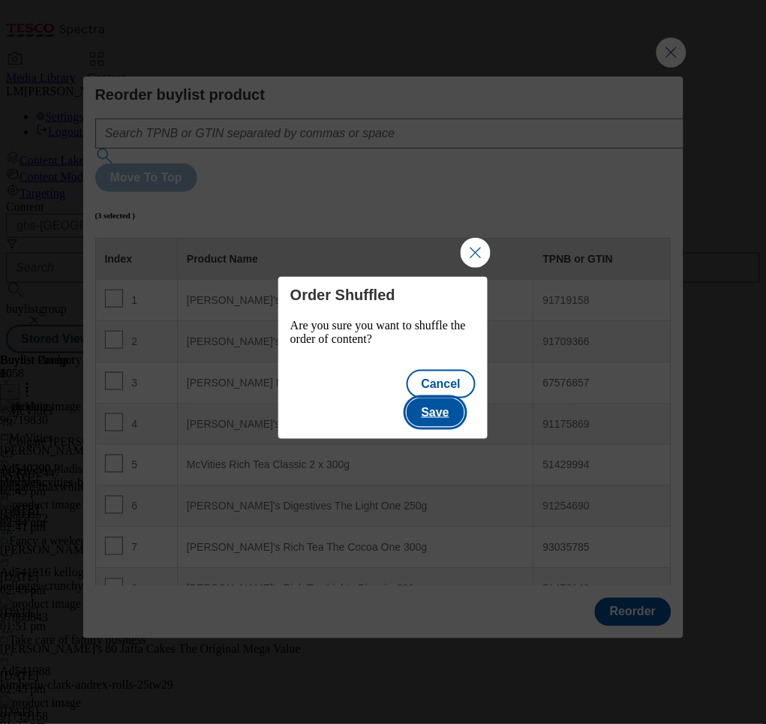
click at [451, 399] on button "Save" at bounding box center [436, 413] width 58 height 29
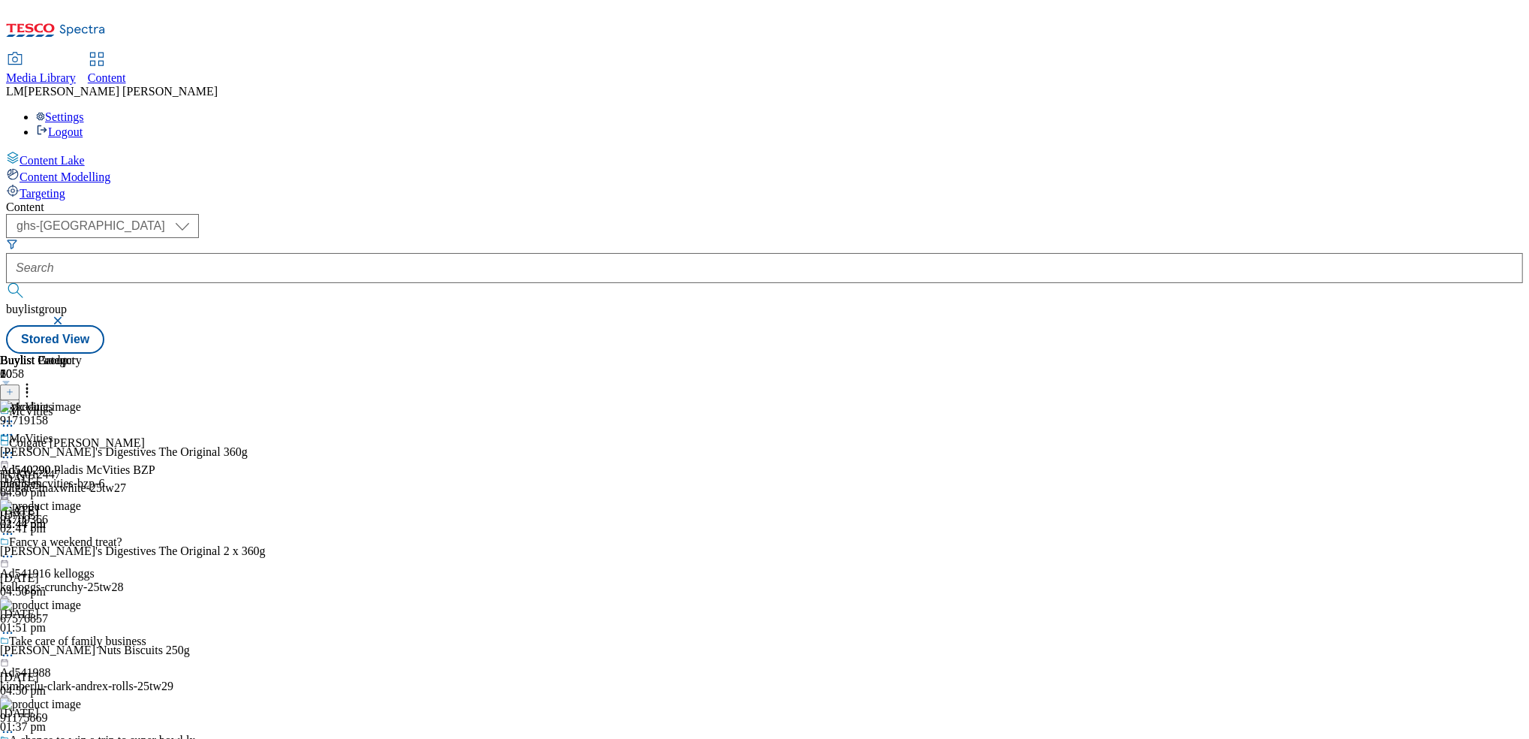
click at [15, 445] on icon at bounding box center [7, 452] width 15 height 15
click at [82, 548] on span "Preview" at bounding box center [64, 553] width 35 height 11
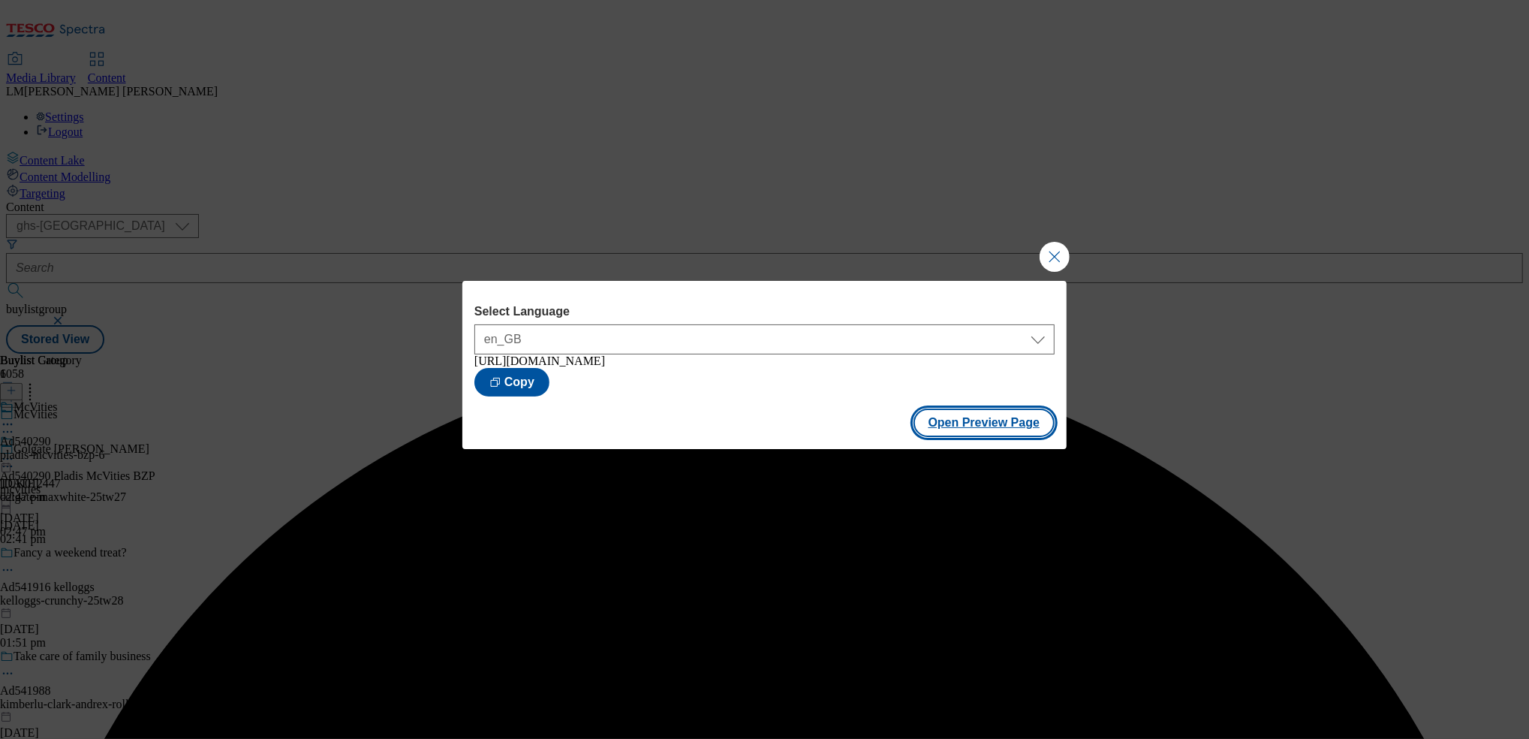
click at [982, 430] on button "Open Preview Page" at bounding box center [984, 422] width 142 height 29
click at [1046, 254] on button "Close Modal" at bounding box center [1055, 257] width 30 height 30
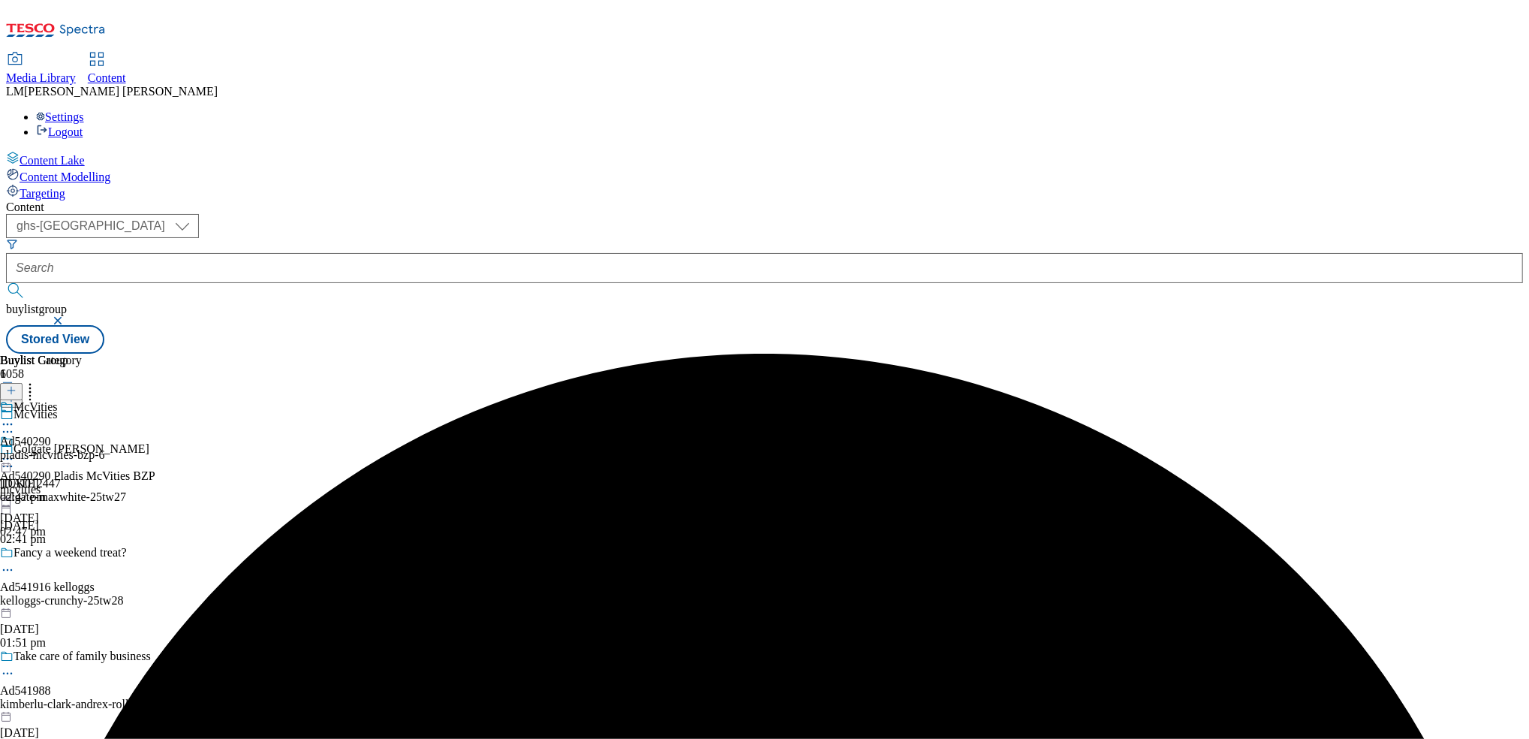
click at [15, 451] on icon at bounding box center [7, 458] width 15 height 15
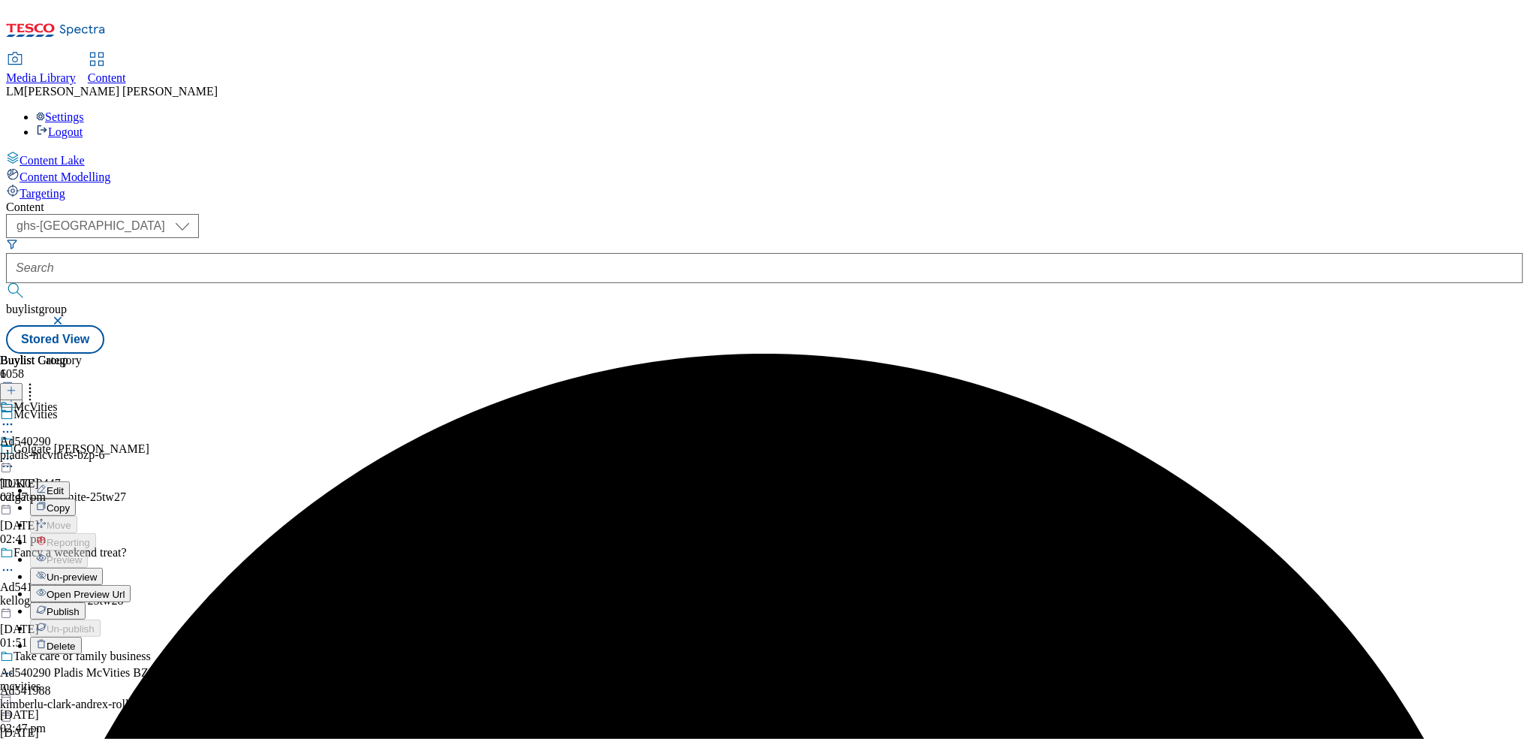
click at [80, 606] on span "Publish" at bounding box center [63, 611] width 33 height 11
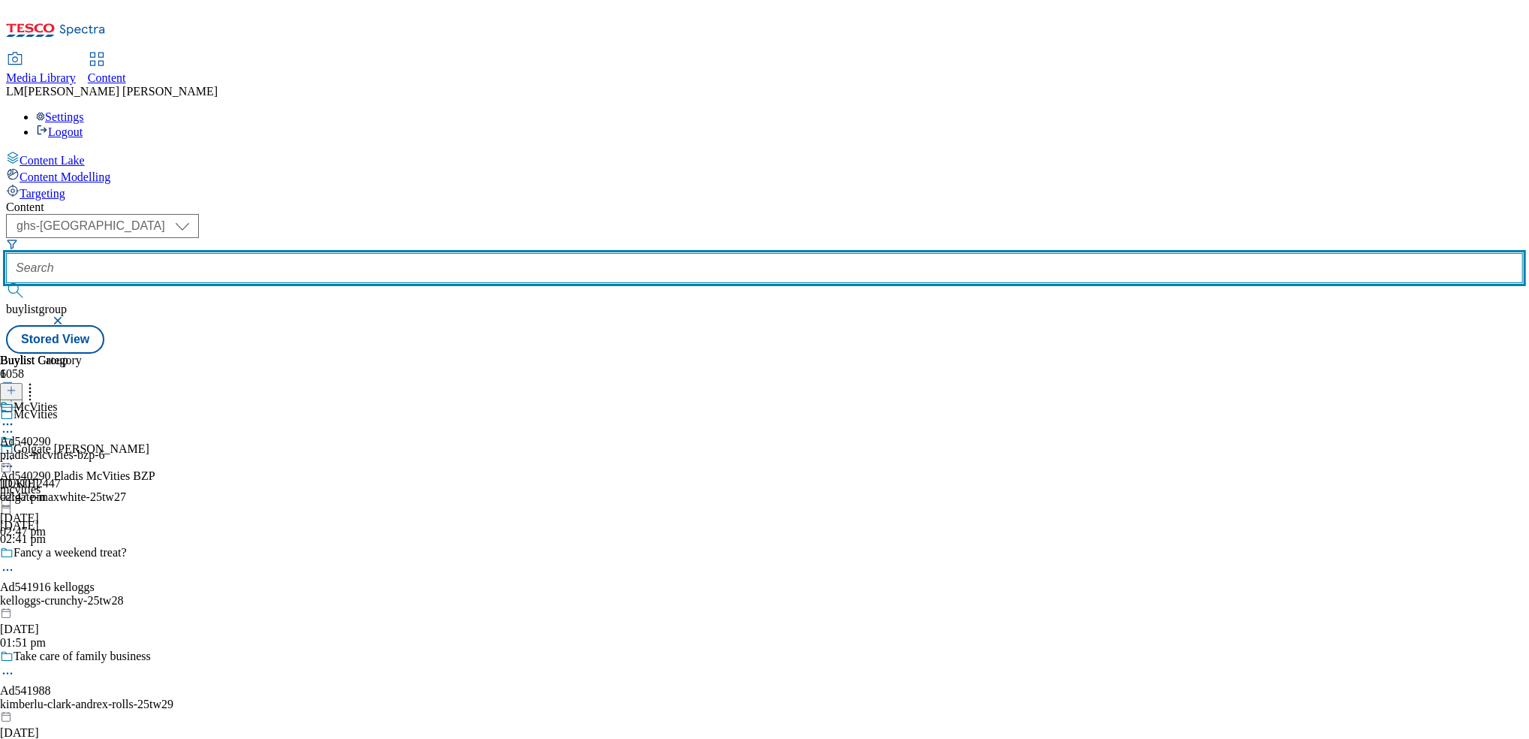
click at [353, 253] on input "text" at bounding box center [764, 268] width 1517 height 30
paste input "541452"
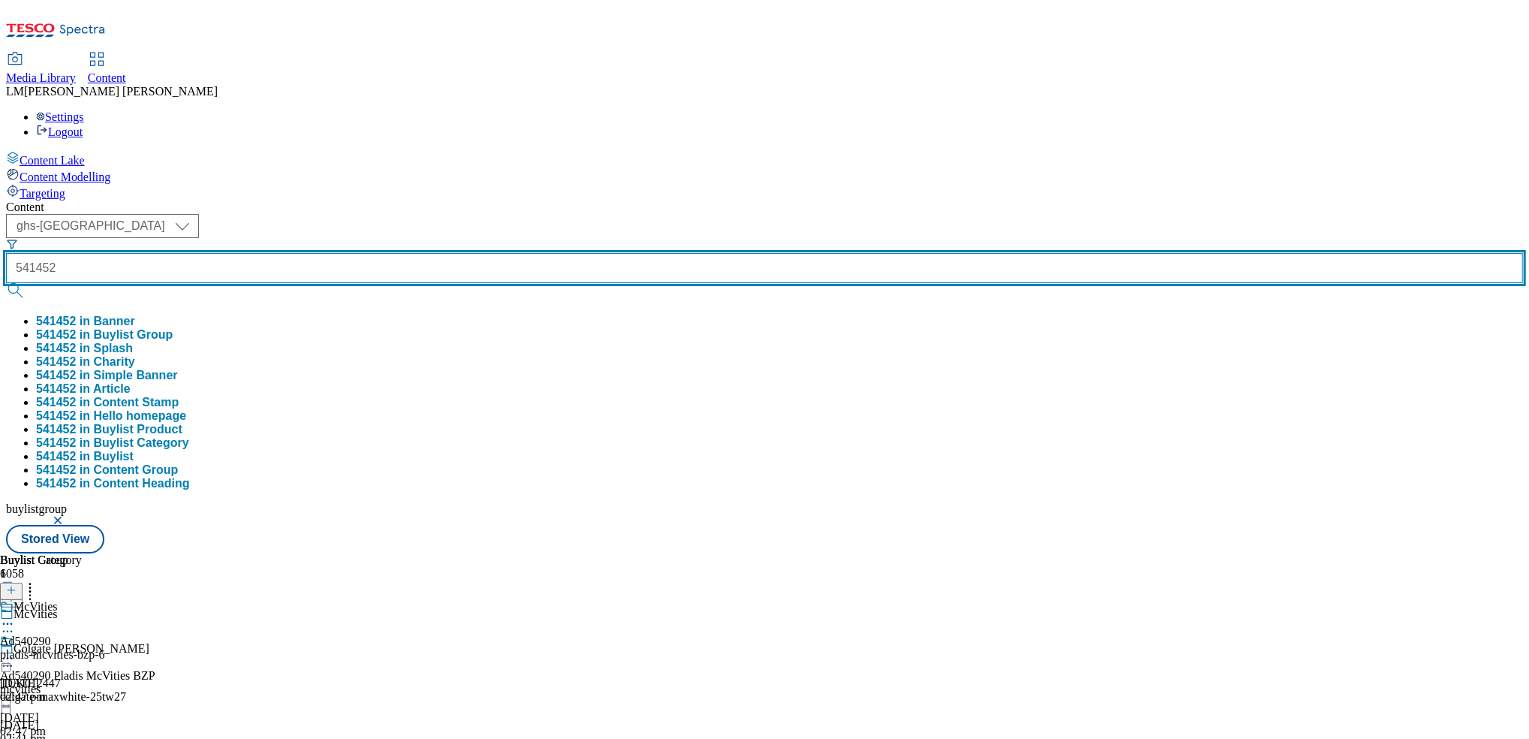
type input "541452"
click at [6, 283] on button "submit" at bounding box center [16, 290] width 21 height 15
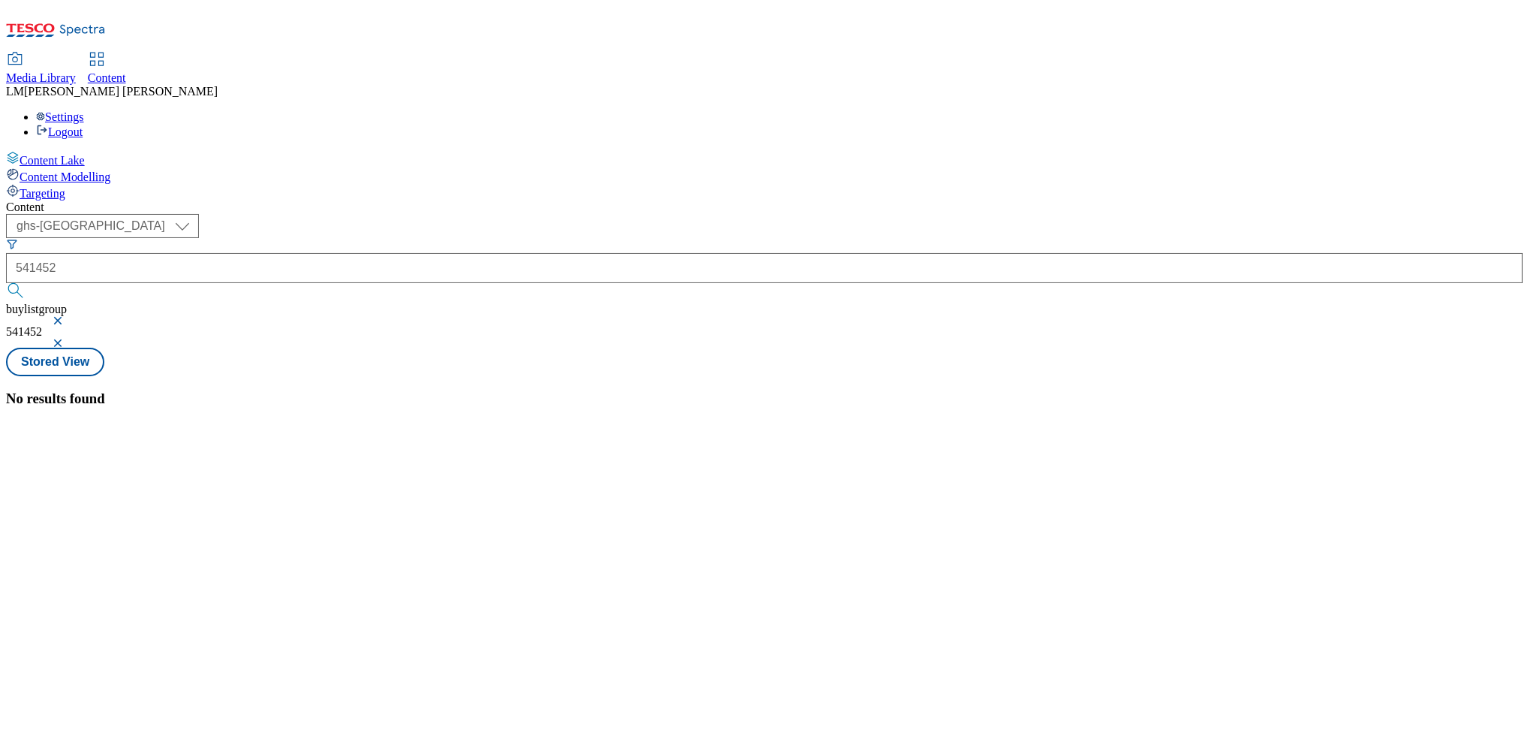
click at [67, 316] on button "button" at bounding box center [59, 320] width 15 height 9
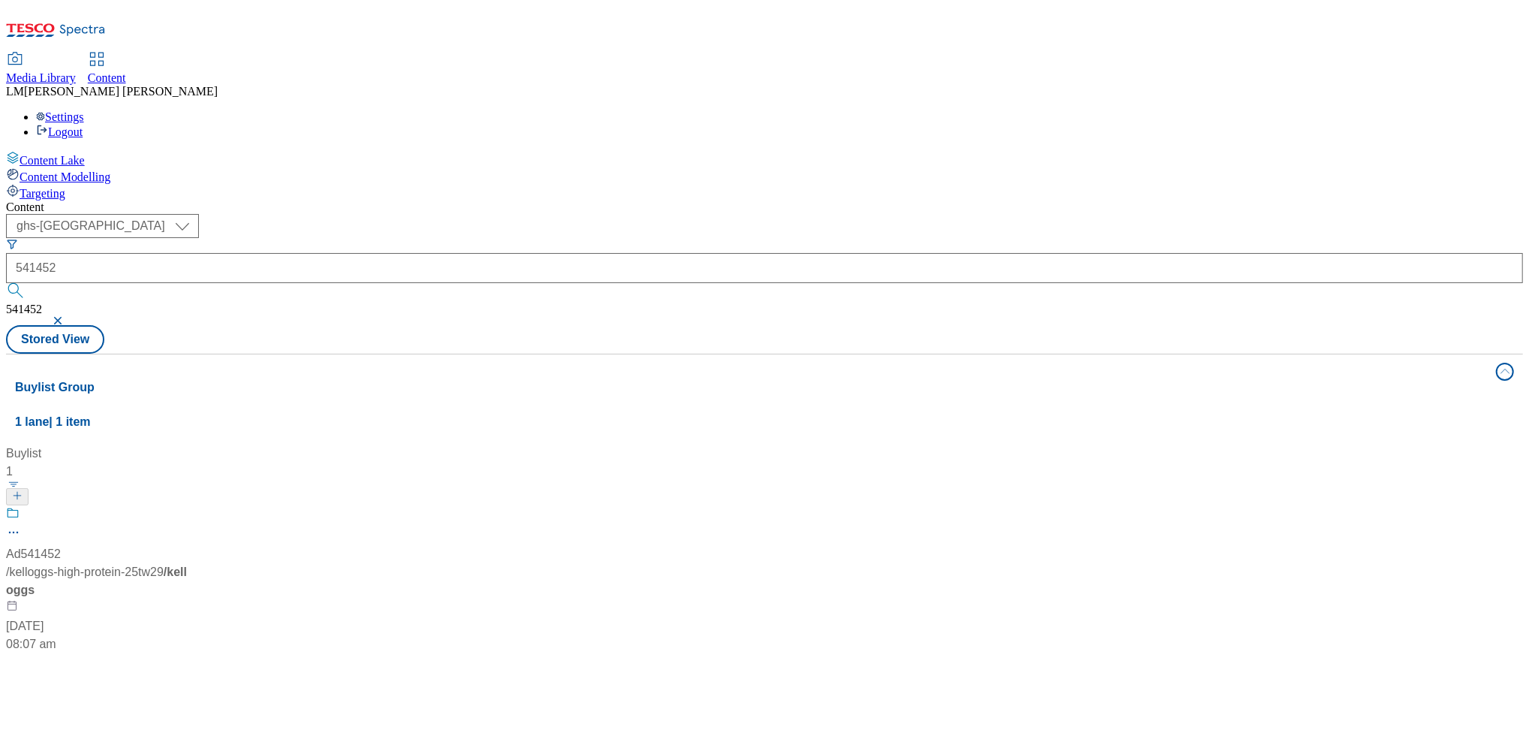
click at [719, 200] on div "Content ( optional ) ghs-roi ghs-uk ghs-uk 541452 541452 Stored View Buylist Gr…" at bounding box center [764, 604] width 1517 height 808
click at [194, 506] on div "Ad541452 / kelloggs-high-protein-25tw29 / kelloggs 25 Aug 2025 08:07 am" at bounding box center [100, 579] width 188 height 147
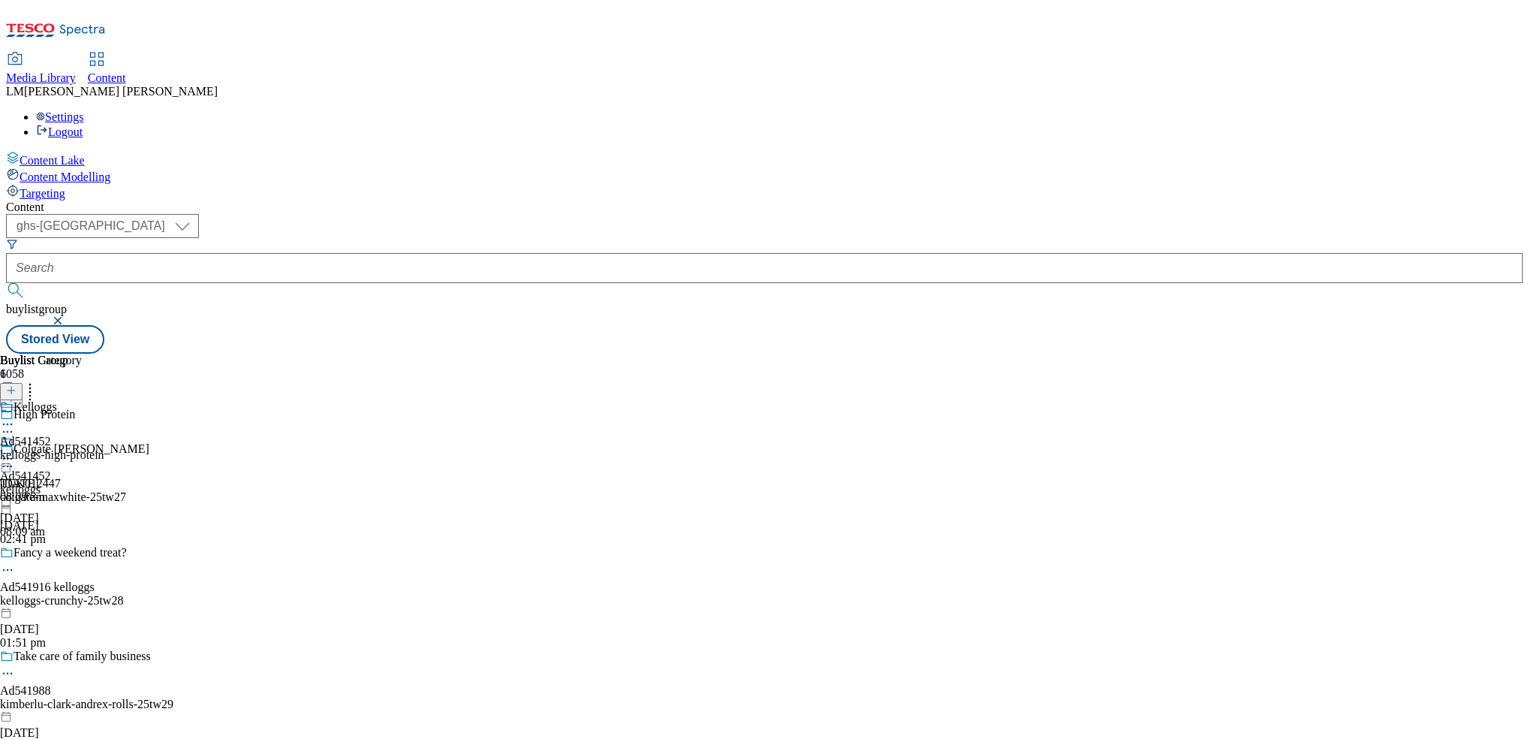
click at [104, 400] on div "Kelloggs" at bounding box center [52, 417] width 104 height 35
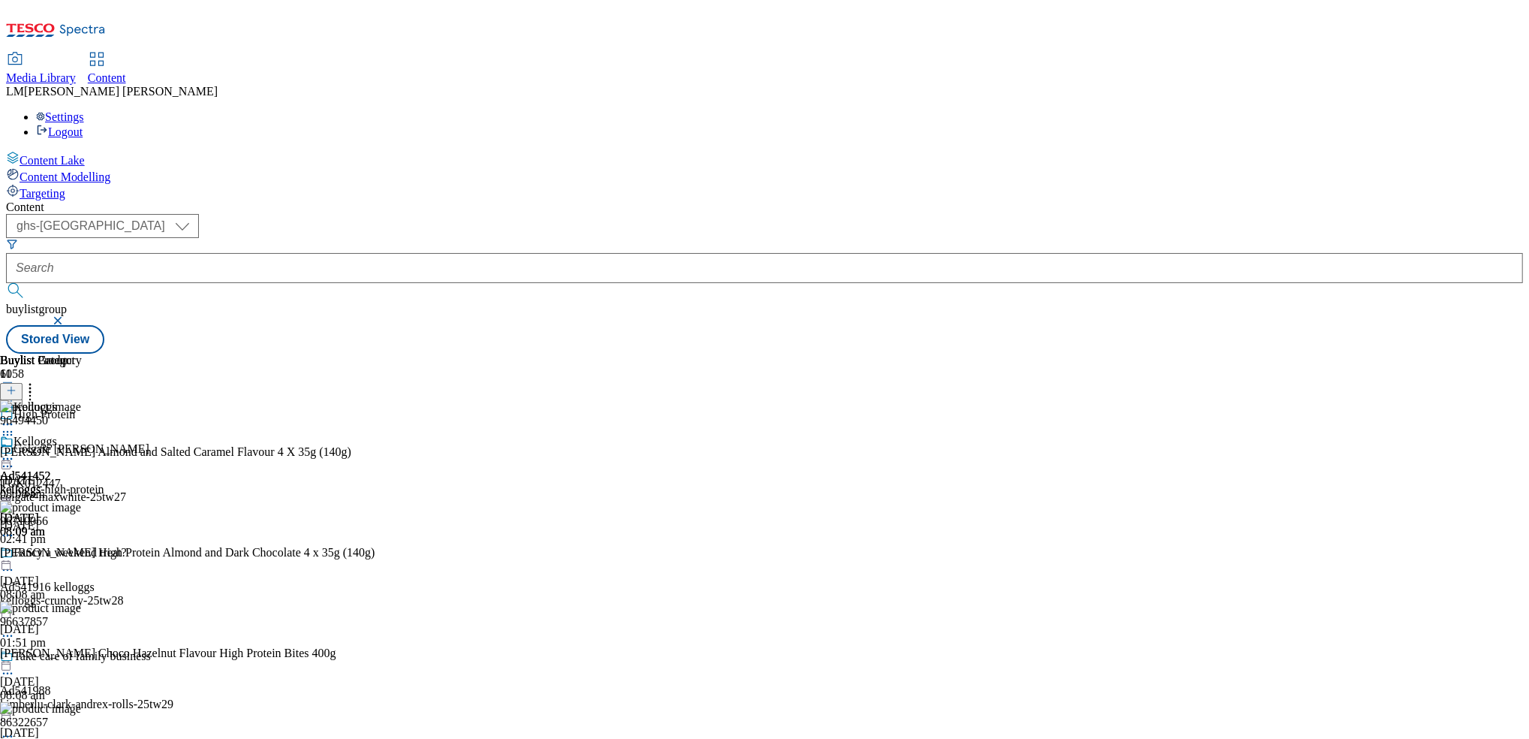
click at [15, 451] on icon at bounding box center [7, 458] width 15 height 15
click at [95, 623] on span "Un-publish" at bounding box center [71, 628] width 48 height 11
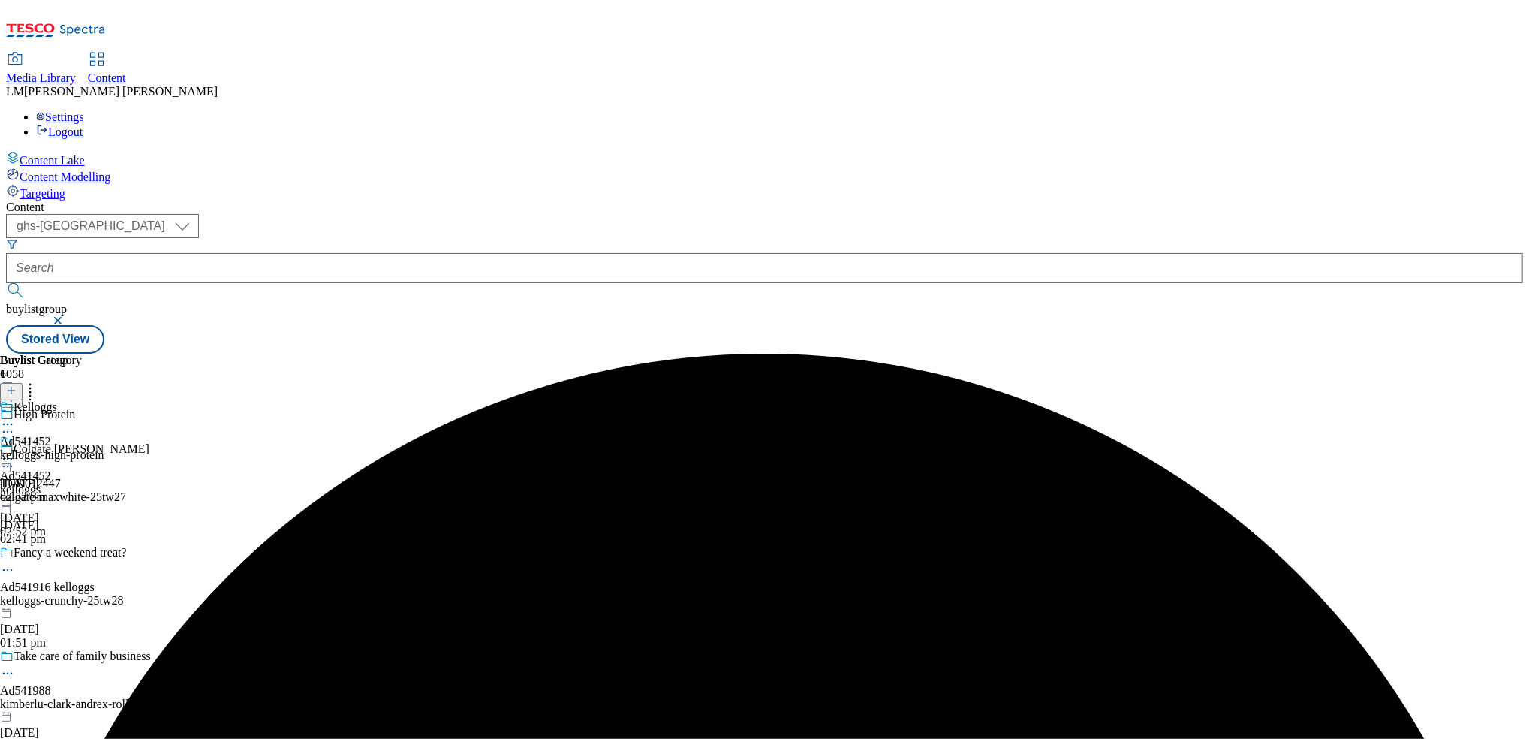
click at [15, 451] on icon at bounding box center [7, 458] width 15 height 15
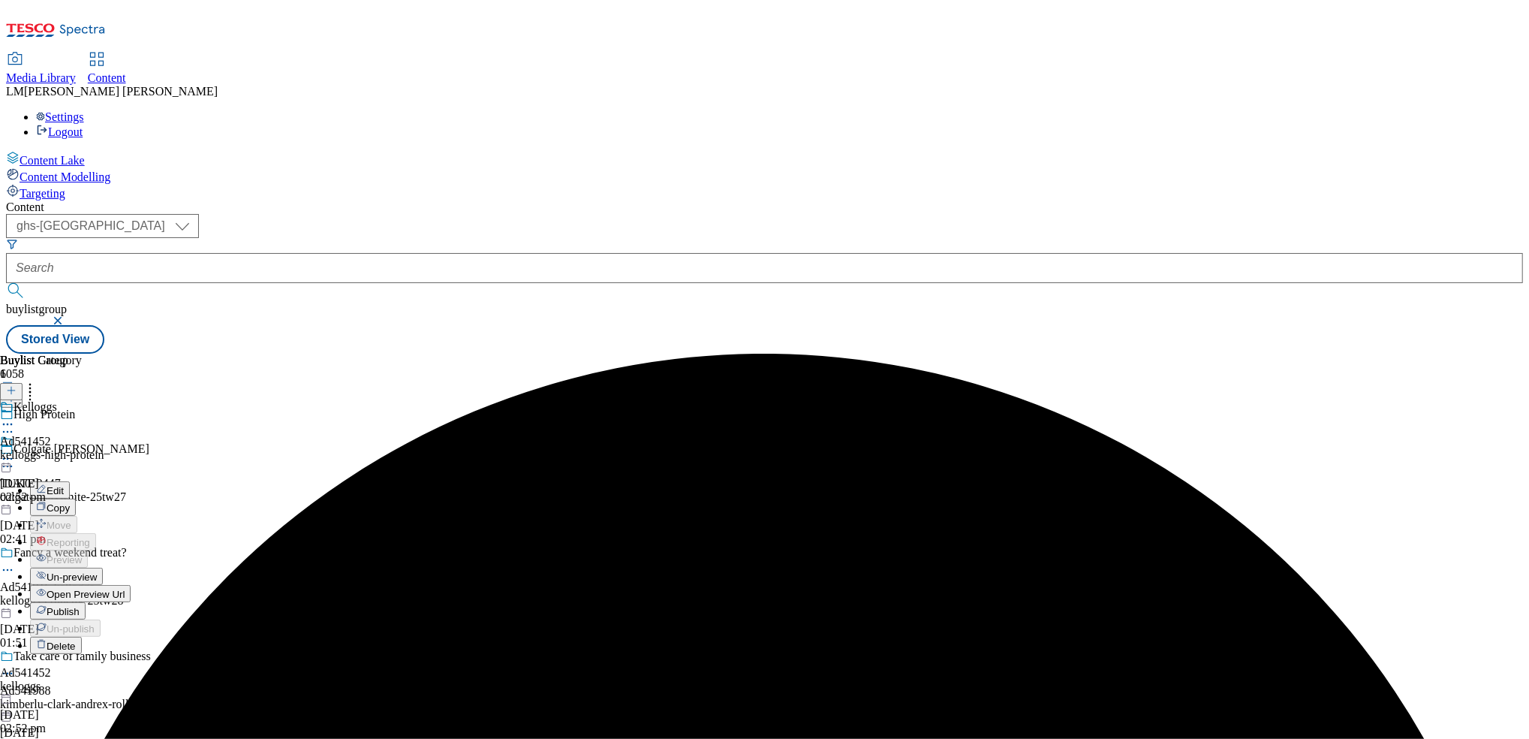
click at [103, 567] on button "Un-preview" at bounding box center [66, 575] width 73 height 17
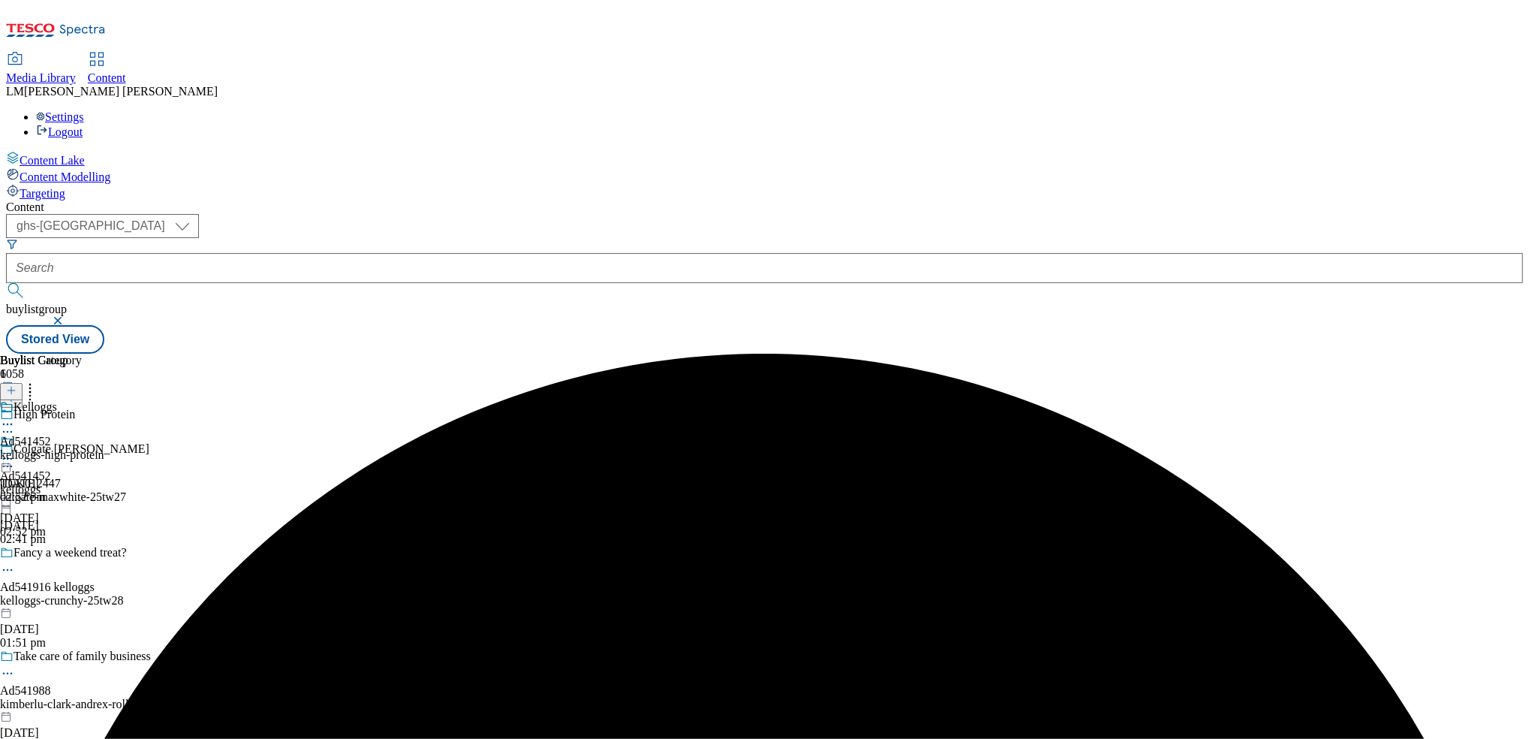
click at [104, 448] on div "kelloggs-high-protein" at bounding box center [52, 455] width 104 height 14
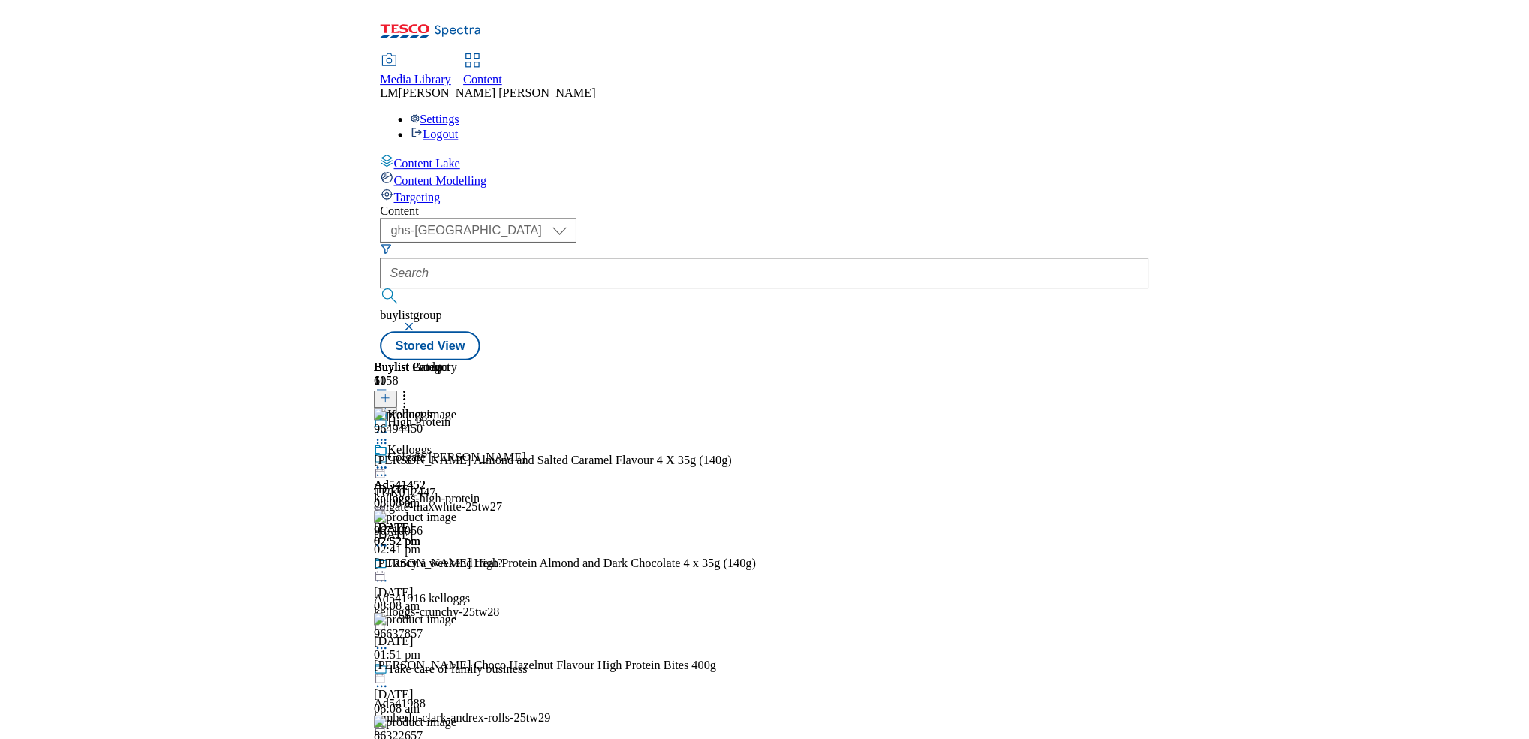
scroll to position [0, 46]
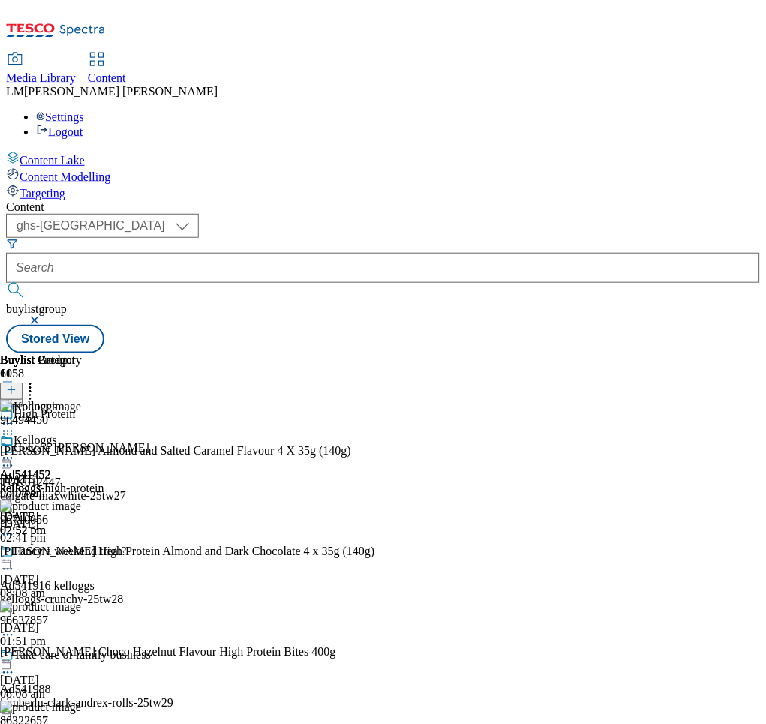
click at [104, 438] on div "Kelloggs Ad541452 kelloggs-high-protein 27 Aug 2025 02:52 pm" at bounding box center [52, 487] width 104 height 104
drag, startPoint x: 0, startPoint y: 403, endPoint x: -192, endPoint y: 393, distance: 192.4
click at [0, 360] on html "Icons icon_account icon_add icon_backward_link icon_basket icon_benefits icon_c…" at bounding box center [383, 180] width 766 height 360
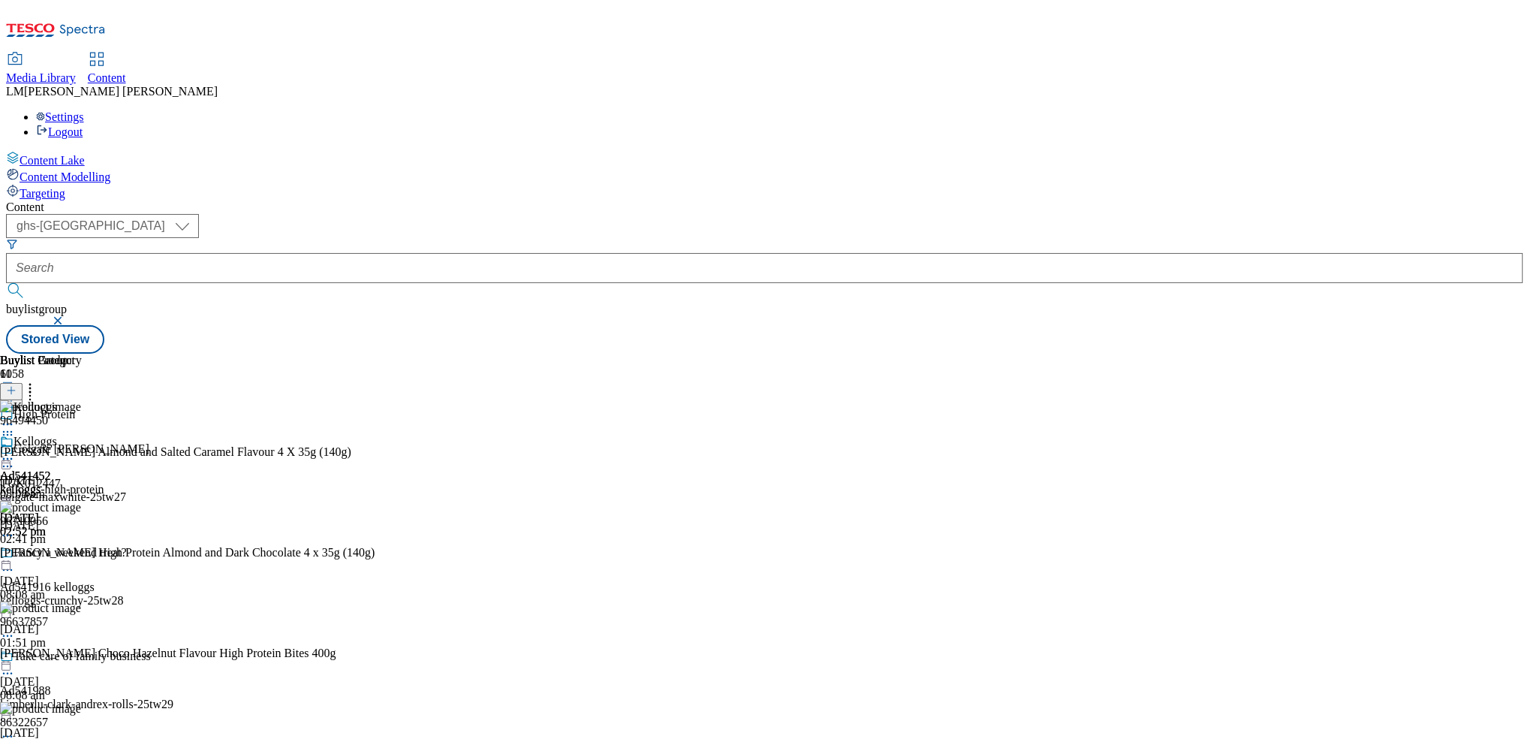
click at [38, 381] on icon at bounding box center [30, 388] width 15 height 15
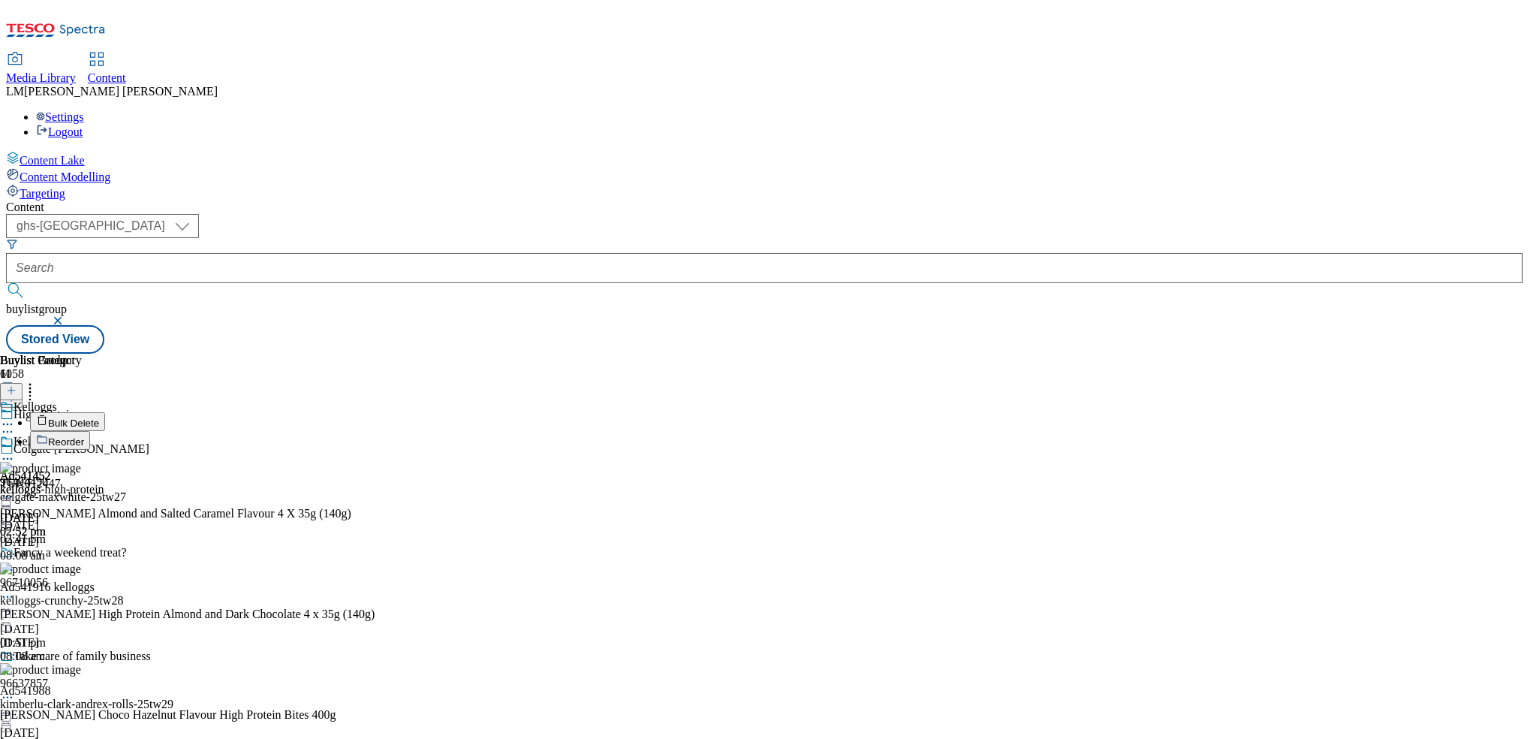
click at [84, 436] on span "Reorder" at bounding box center [66, 441] width 36 height 11
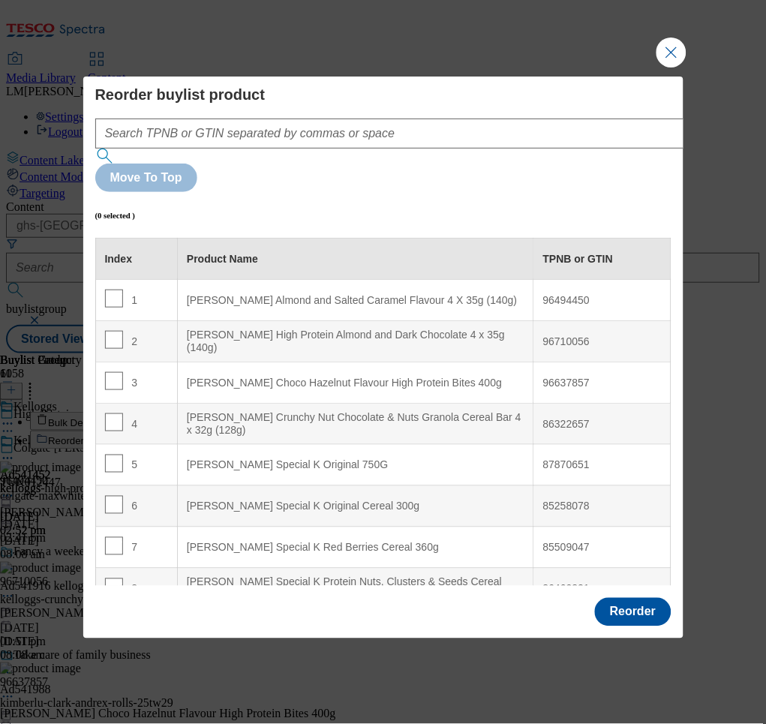
click at [499, 138] on div "Reorder buylist product Move To Top (0 selected ) Index Product Name TPNB or GT…" at bounding box center [383, 336] width 576 height 501
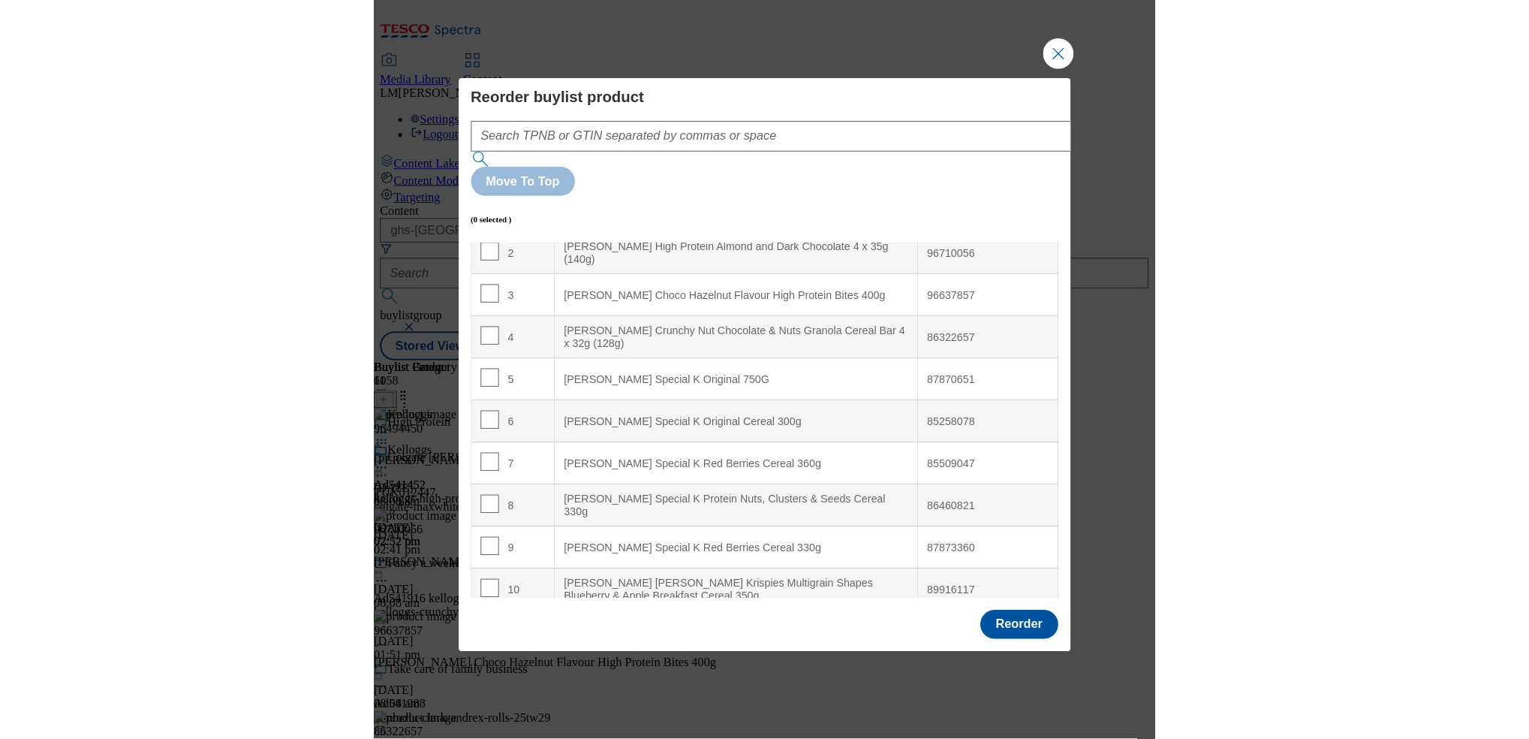
scroll to position [148, 0]
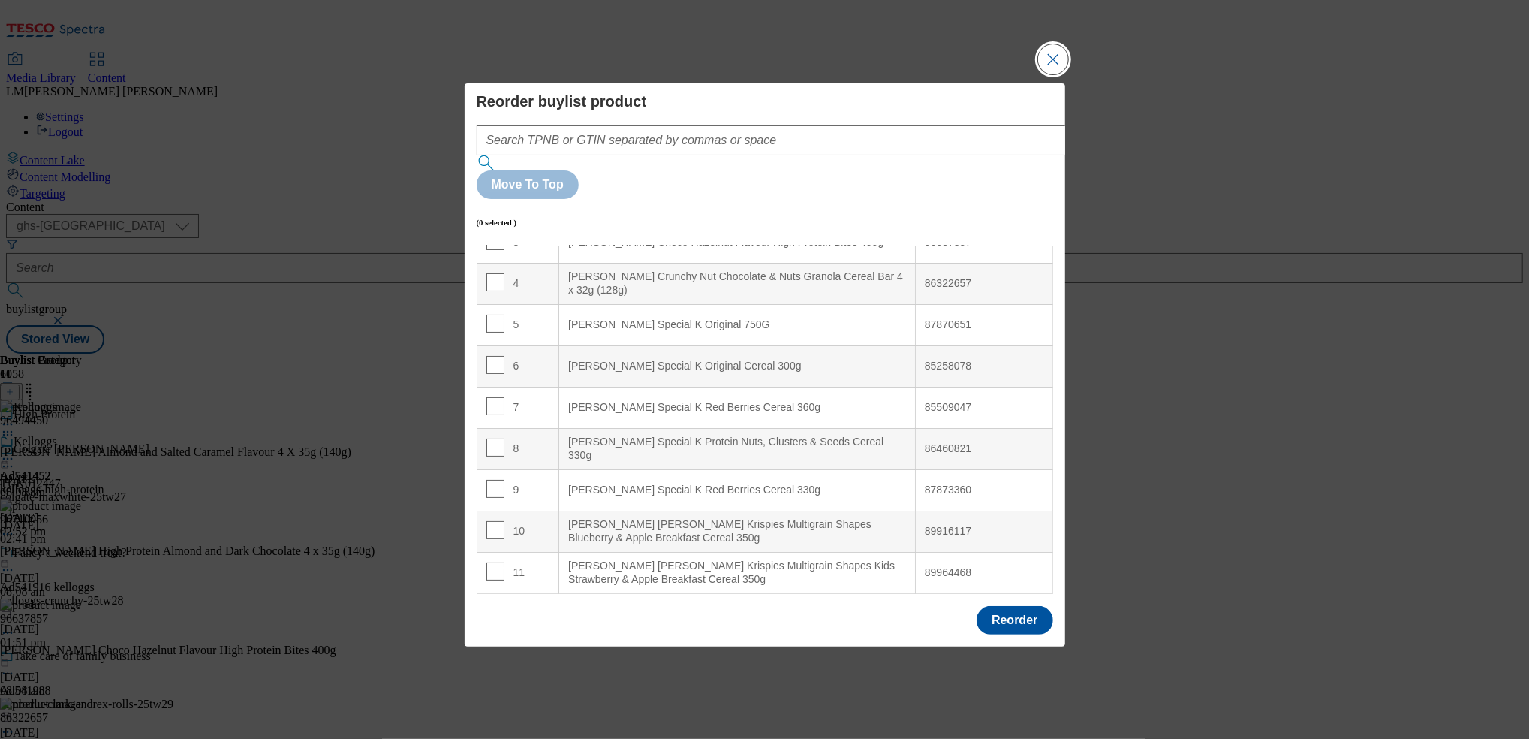
click at [1052, 74] on button "Close Modal" at bounding box center [1053, 59] width 30 height 30
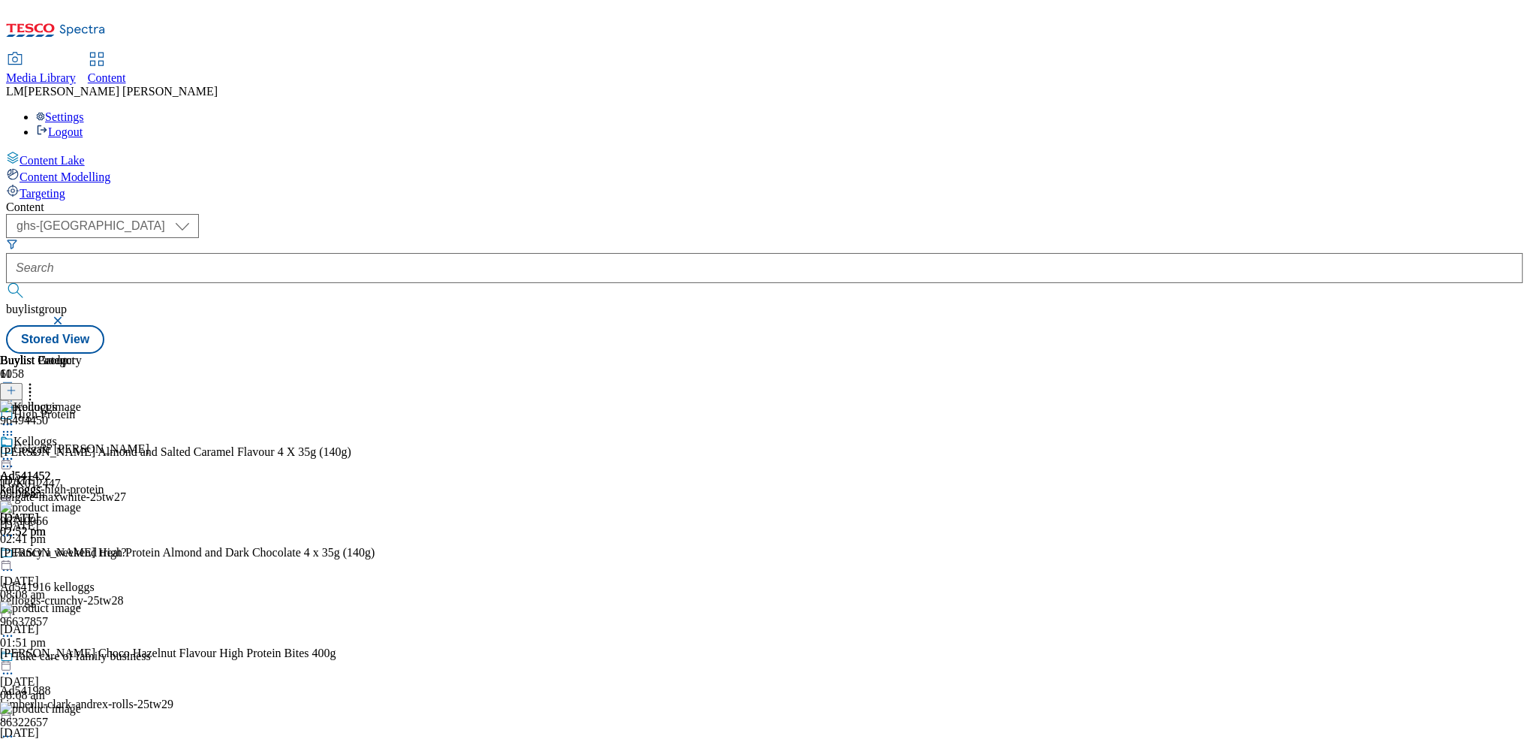
click at [15, 451] on icon at bounding box center [7, 458] width 15 height 15
click at [82, 554] on span "Preview" at bounding box center [64, 559] width 35 height 11
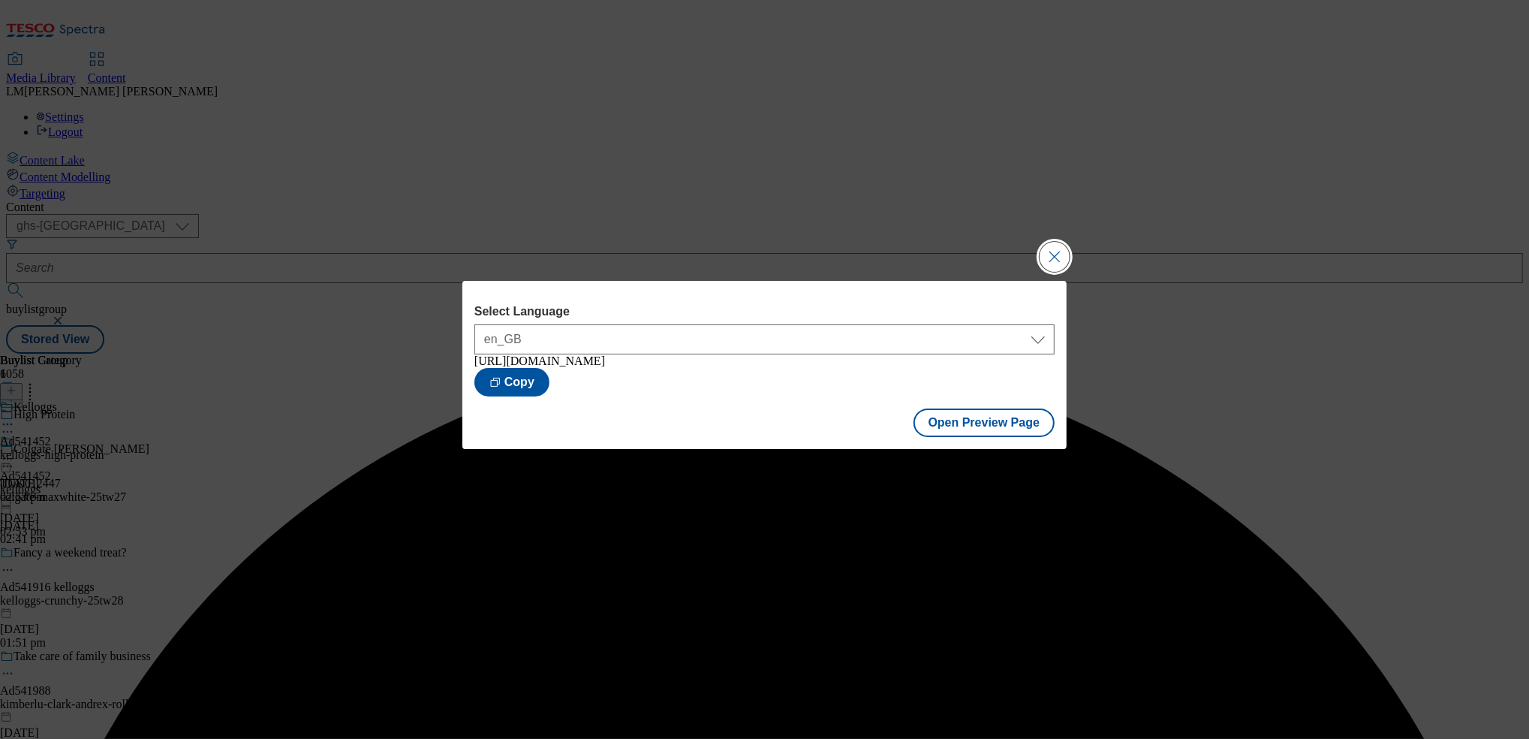
click at [1067, 242] on button "Close Modal" at bounding box center [1055, 257] width 30 height 30
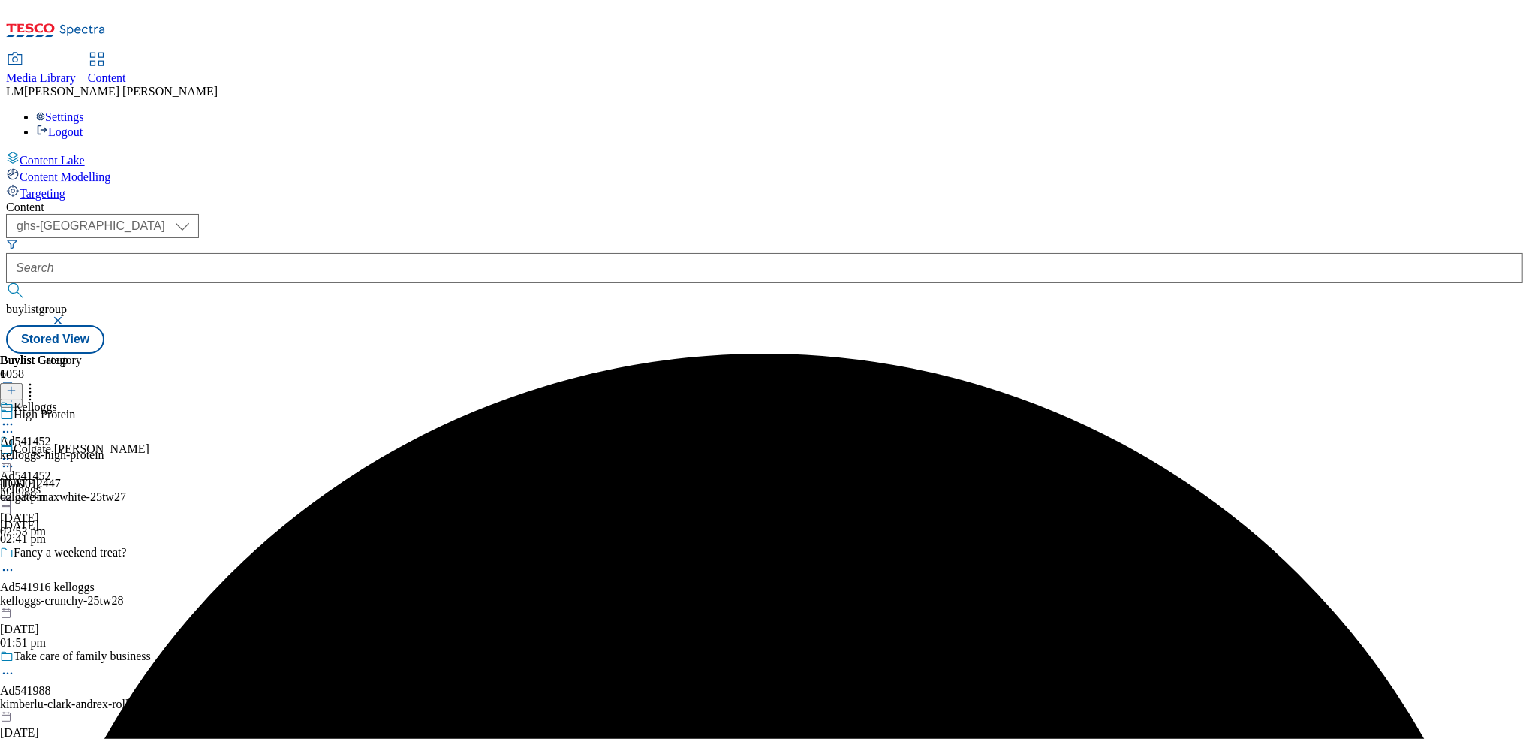
click at [51, 435] on div "Ad541452 kelloggs 27 Aug 2025 02:53 pm" at bounding box center [25, 487] width 51 height 104
click at [15, 451] on icon at bounding box center [7, 458] width 15 height 15
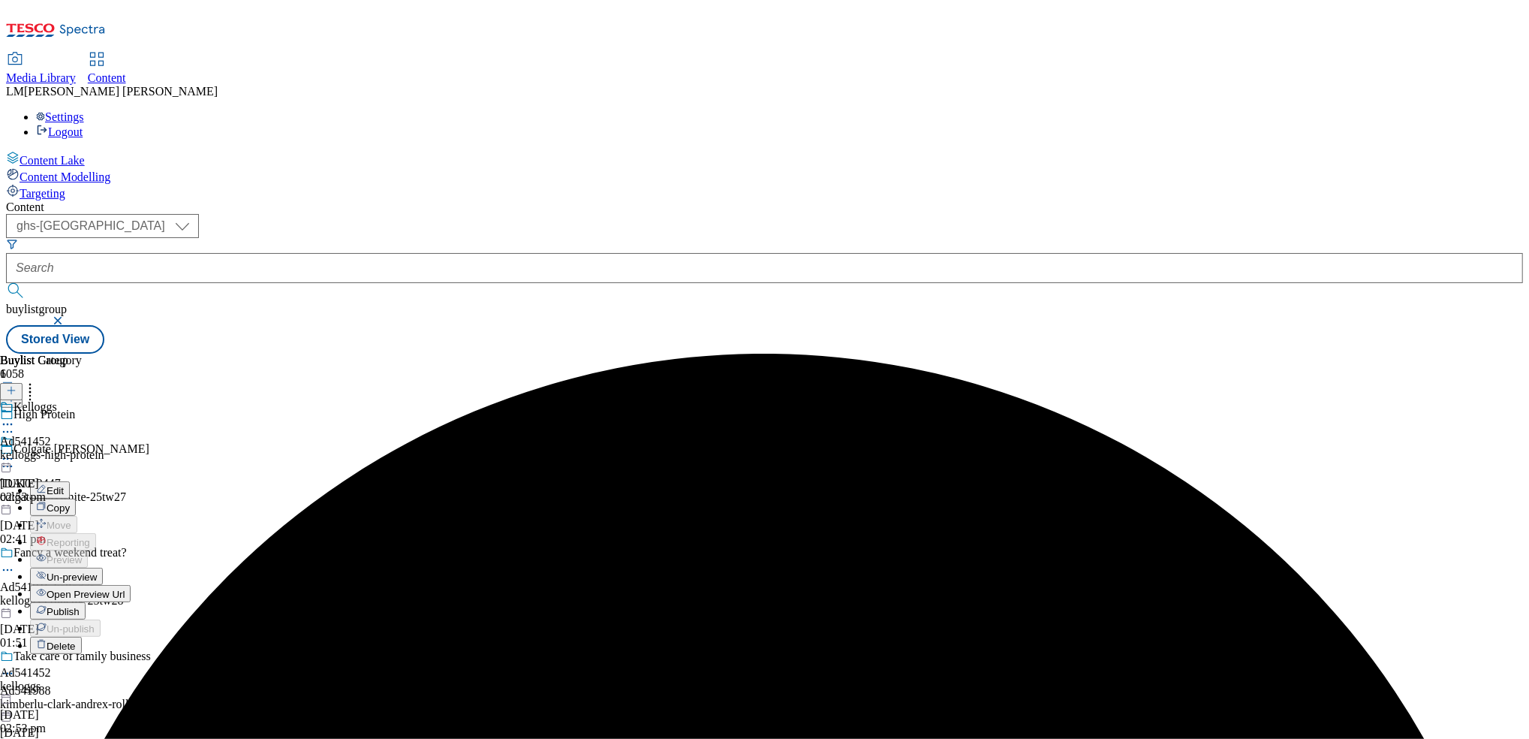
click at [80, 606] on span "Publish" at bounding box center [63, 611] width 33 height 11
